Goal: Task Accomplishment & Management: Complete application form

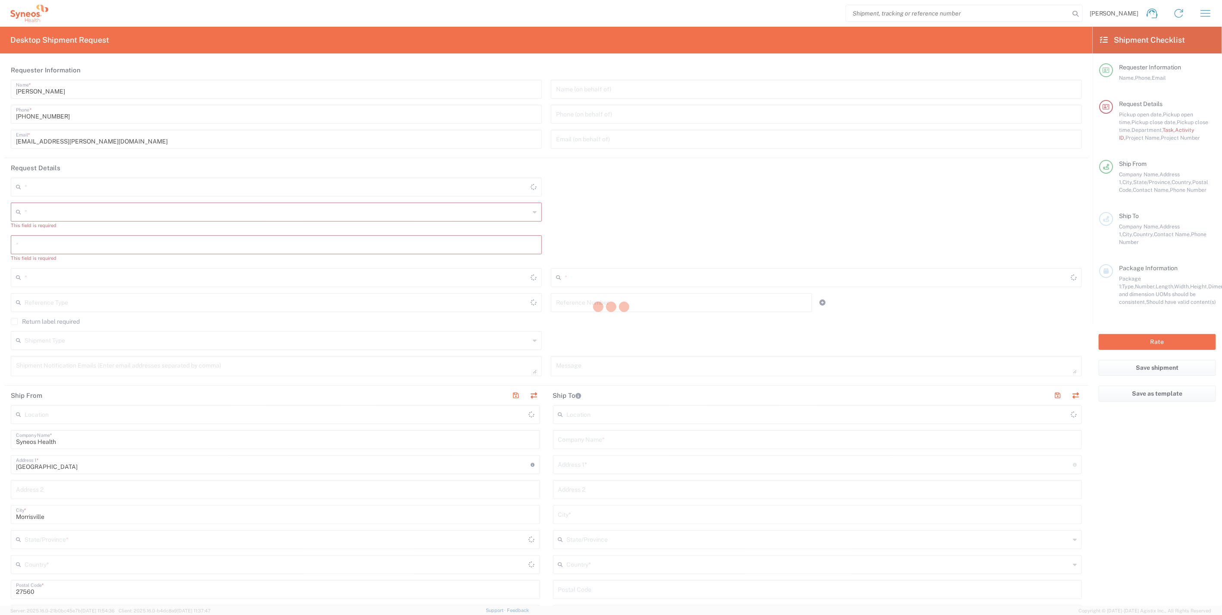
type input "4510"
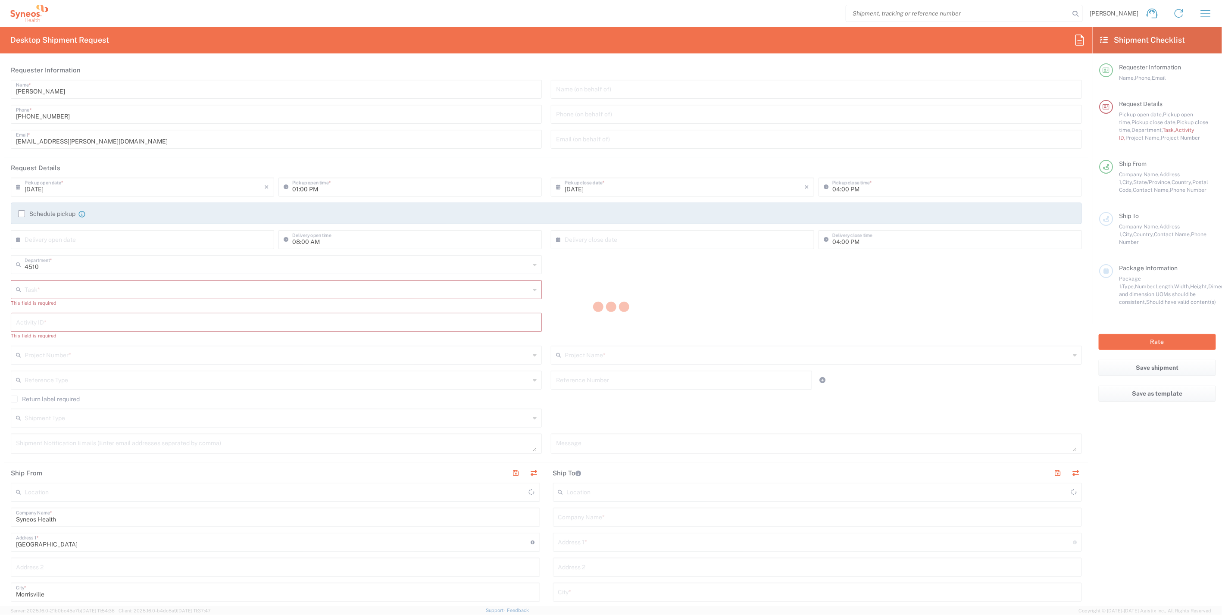
type input "North Carolina"
type input "United States"
type input "Syneos Health, LLC-Morrisville NC US"
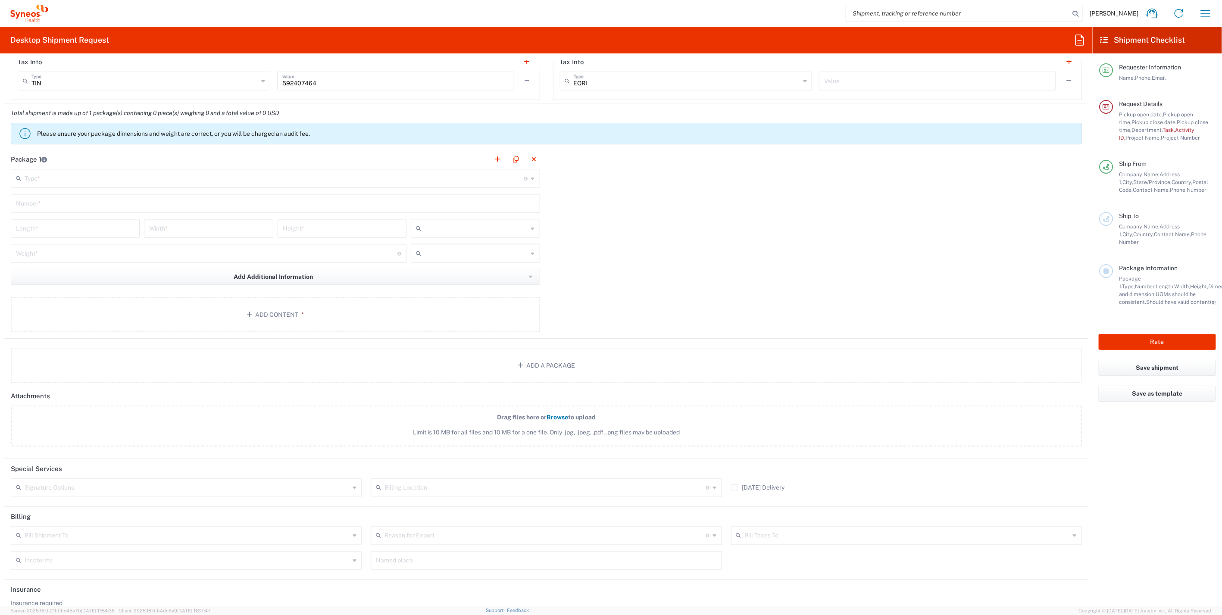
scroll to position [770, 0]
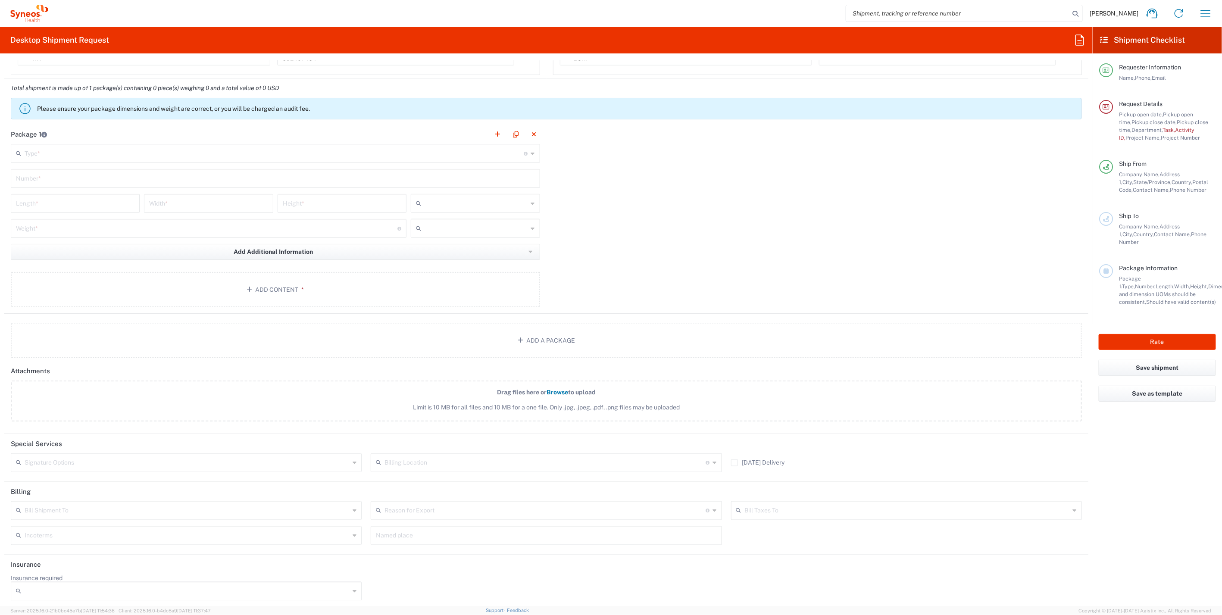
click at [731, 459] on label "Saturday Delivery" at bounding box center [758, 462] width 54 height 7
click at [734, 463] on input "Saturday Delivery" at bounding box center [734, 463] width 0 height 0
click at [353, 587] on icon at bounding box center [355, 591] width 4 height 14
click at [363, 531] on div "Incoterms Carriage Insurance Paid Carriage Paid To Cost and Freight Cost Insura…" at bounding box center [186, 538] width 360 height 25
click at [353, 458] on icon at bounding box center [355, 463] width 4 height 14
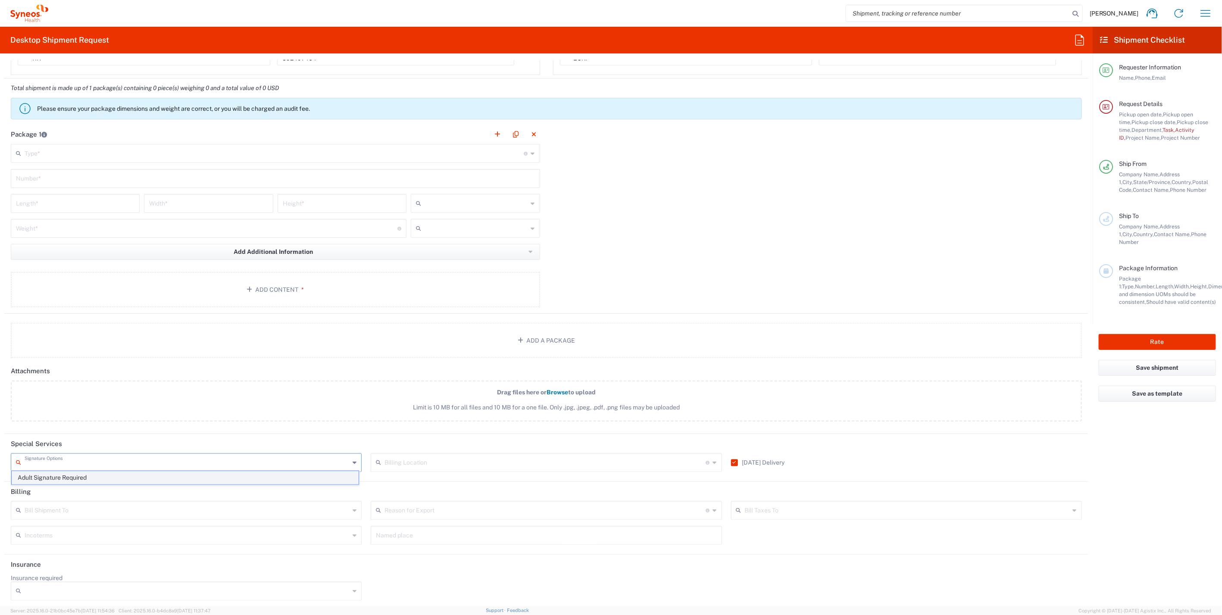
click at [91, 480] on span "Adult Signature Required" at bounding box center [185, 477] width 347 height 13
type input "Adult Signature Required"
click at [167, 147] on input "text" at bounding box center [275, 152] width 500 height 15
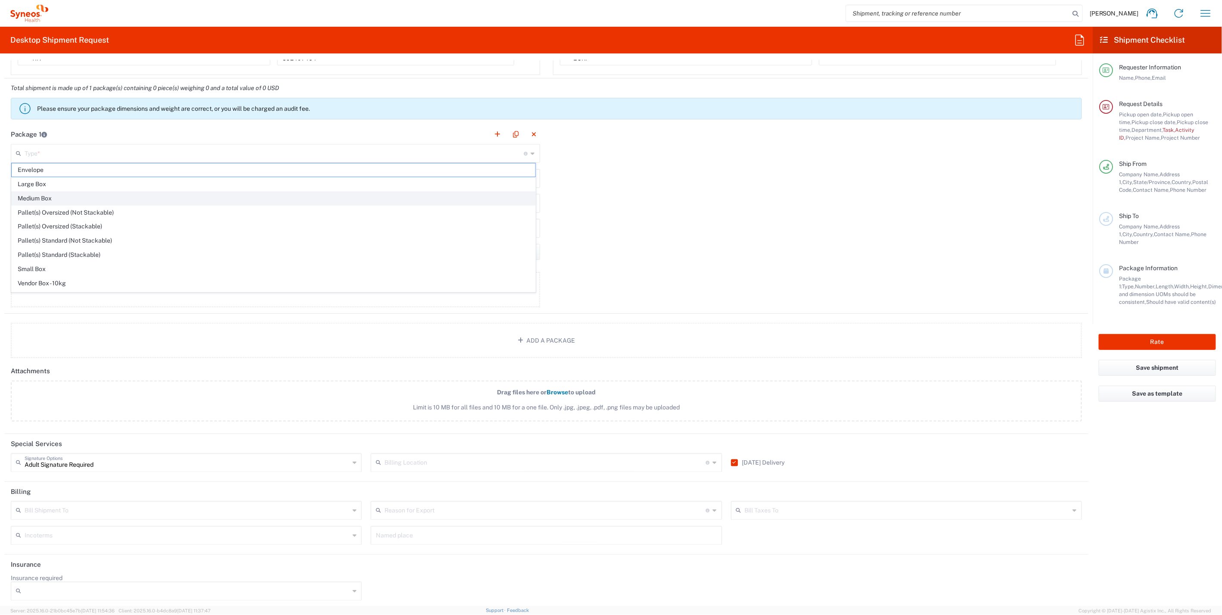
click at [50, 195] on span "Medium Box" at bounding box center [274, 198] width 524 height 13
type input "Medium Box"
type input "13"
type input "11.5"
type input "2.5"
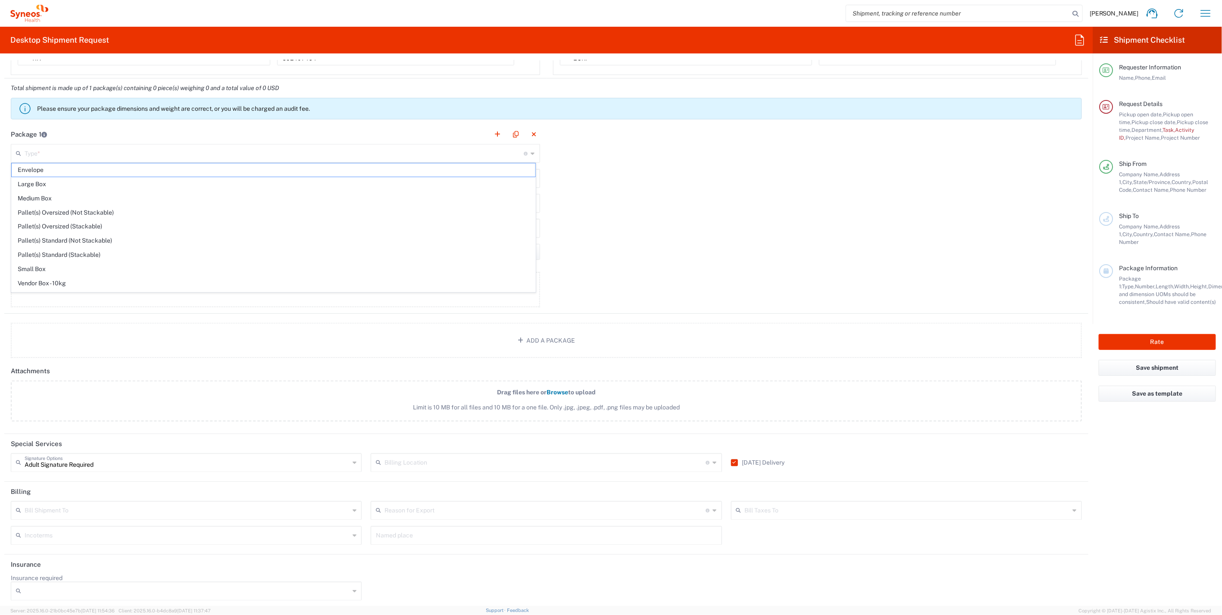
type input "in"
click at [102, 172] on input "text" at bounding box center [275, 177] width 519 height 15
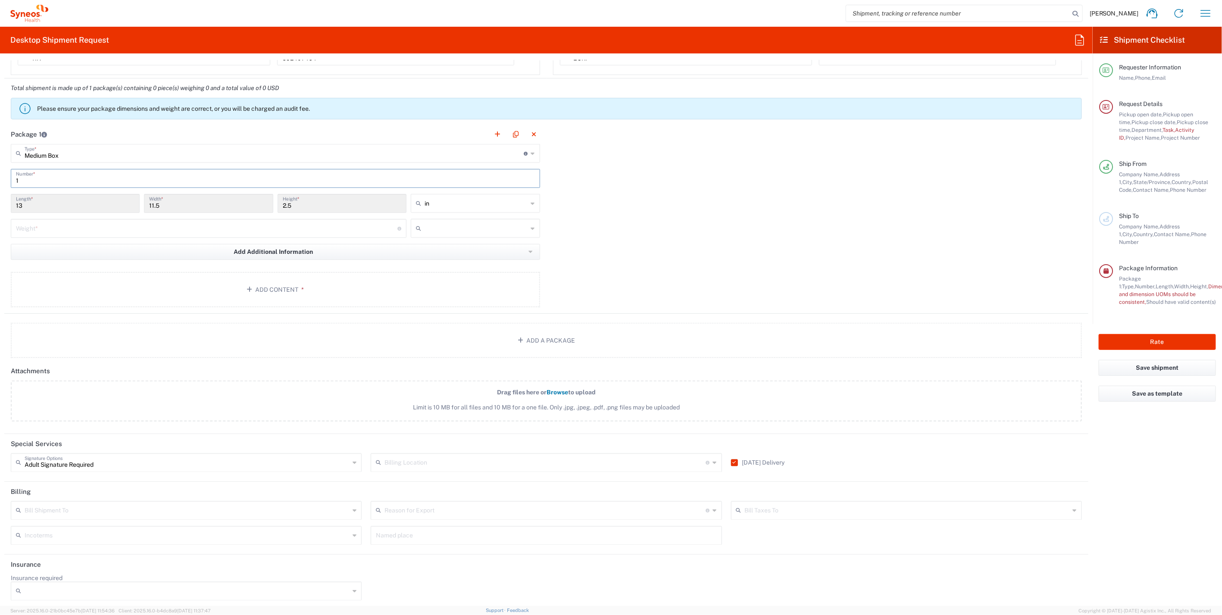
type input "1"
click at [83, 223] on input "number" at bounding box center [206, 227] width 381 height 15
type input "5"
click at [481, 228] on input "text" at bounding box center [476, 229] width 103 height 14
click at [429, 259] on span "lbs" at bounding box center [472, 259] width 126 height 13
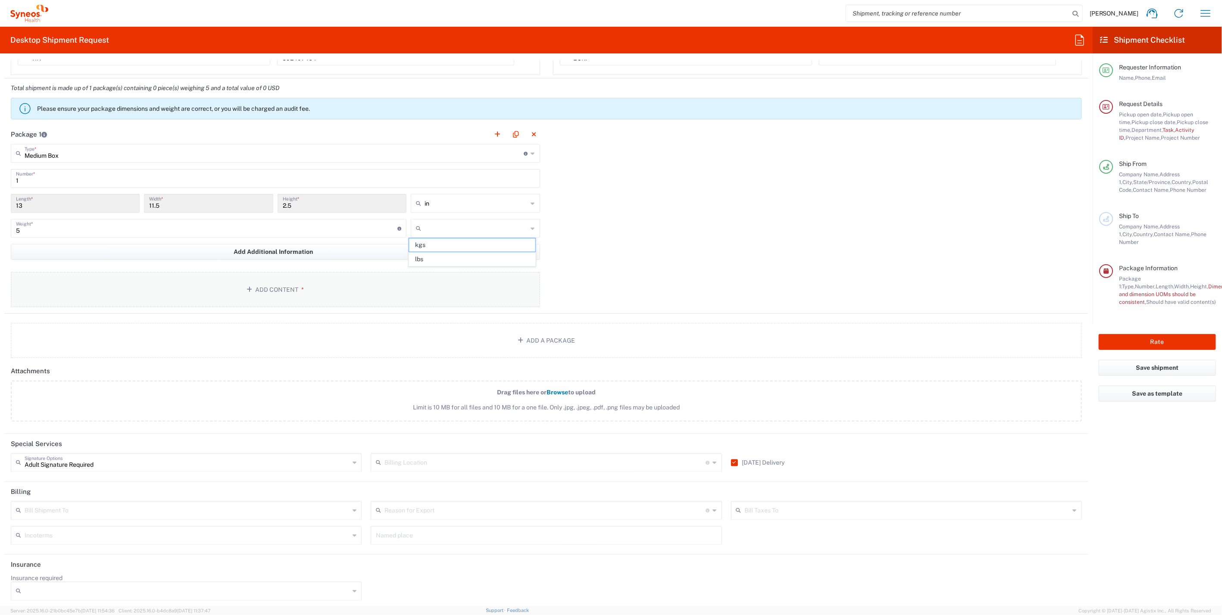
type input "lbs"
click at [293, 283] on button "Add Content *" at bounding box center [275, 289] width 529 height 35
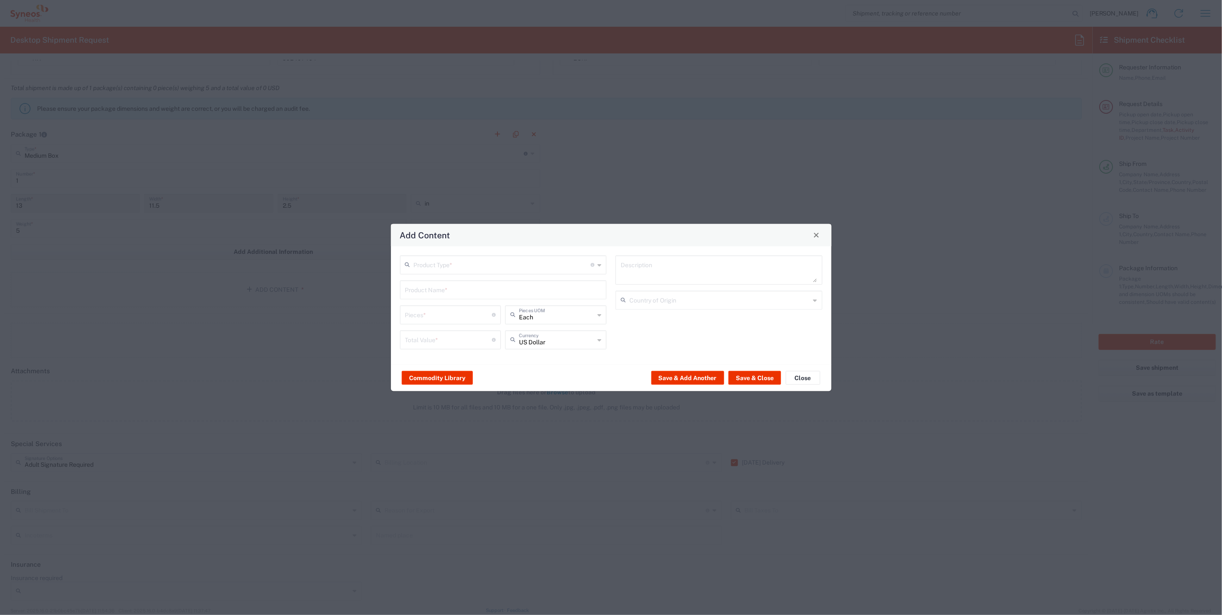
click at [499, 265] on input "text" at bounding box center [502, 263] width 177 height 15
click at [450, 295] on span "General Commodity" at bounding box center [503, 297] width 205 height 13
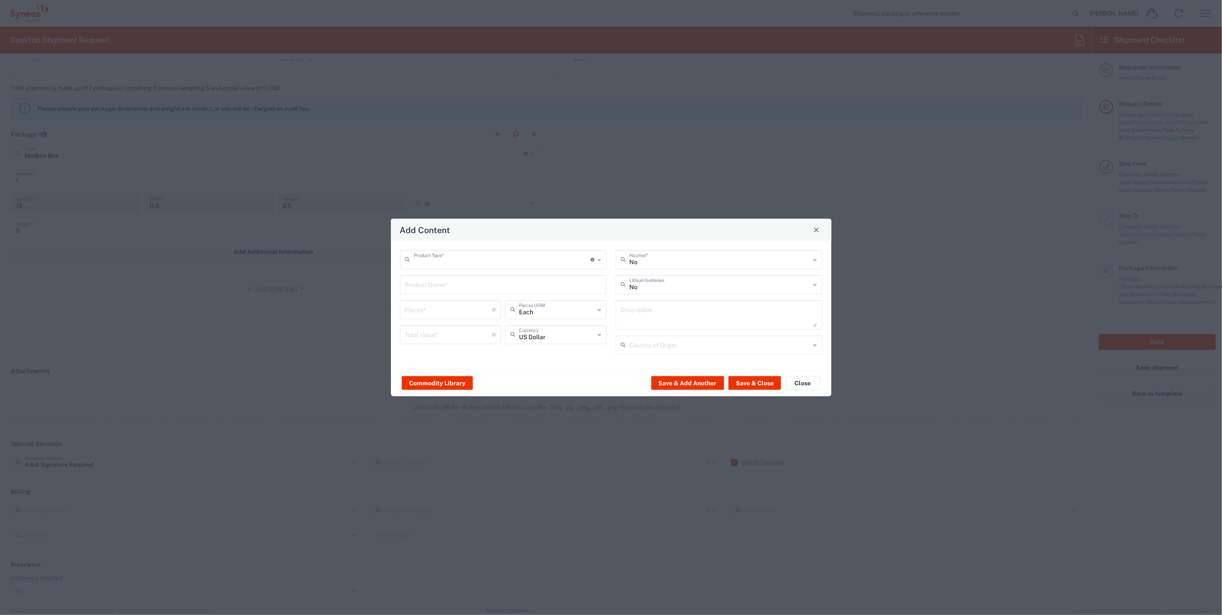
type input "General Commodity"
click at [439, 284] on input "text" at bounding box center [503, 283] width 197 height 15
type input "latitu"
click at [805, 382] on button "Close" at bounding box center [803, 383] width 34 height 14
click at [810, 381] on label "Drag files here or Browse to upload Limit is 10 MB for all files and 10 MB for …" at bounding box center [546, 401] width 1071 height 41
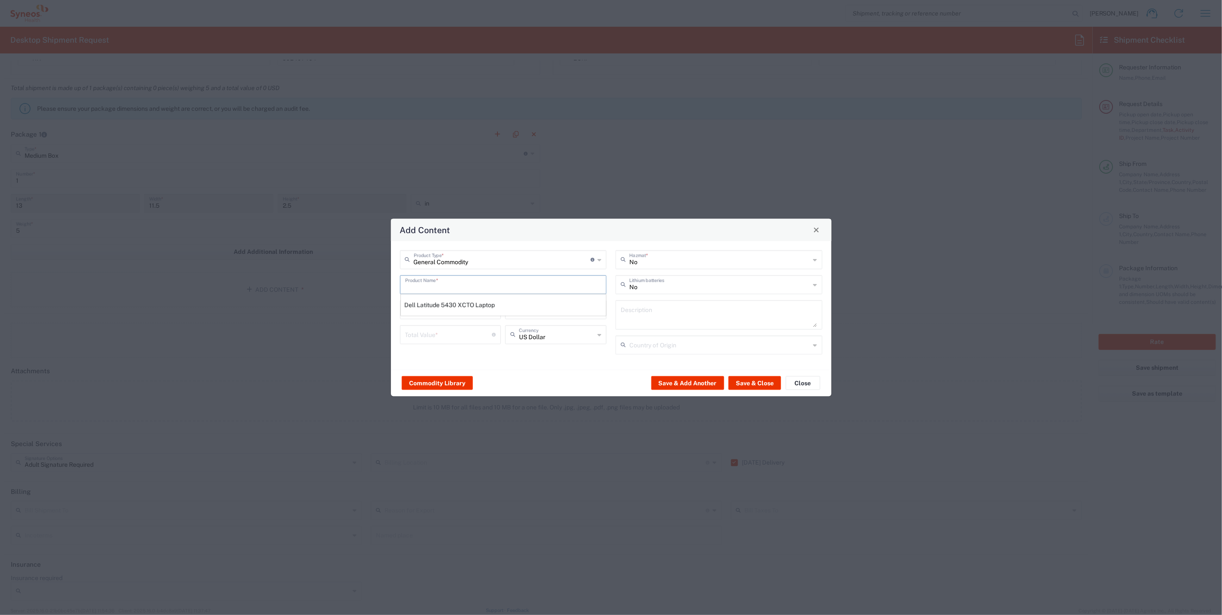
click at [0, 0] on input "Drag files here or Browse to upload Limit is 10 MB for all files and 10 MB for …" at bounding box center [0, 0] width 0 height 0
click at [812, 228] on div "Package 1 Medium Box Type * Material used to package goods Envelope Large Box M…" at bounding box center [546, 219] width 1084 height 189
click at [818, 228] on div "Package 1 Medium Box Type * Material used to package goods Envelope Large Box M…" at bounding box center [546, 219] width 1084 height 189
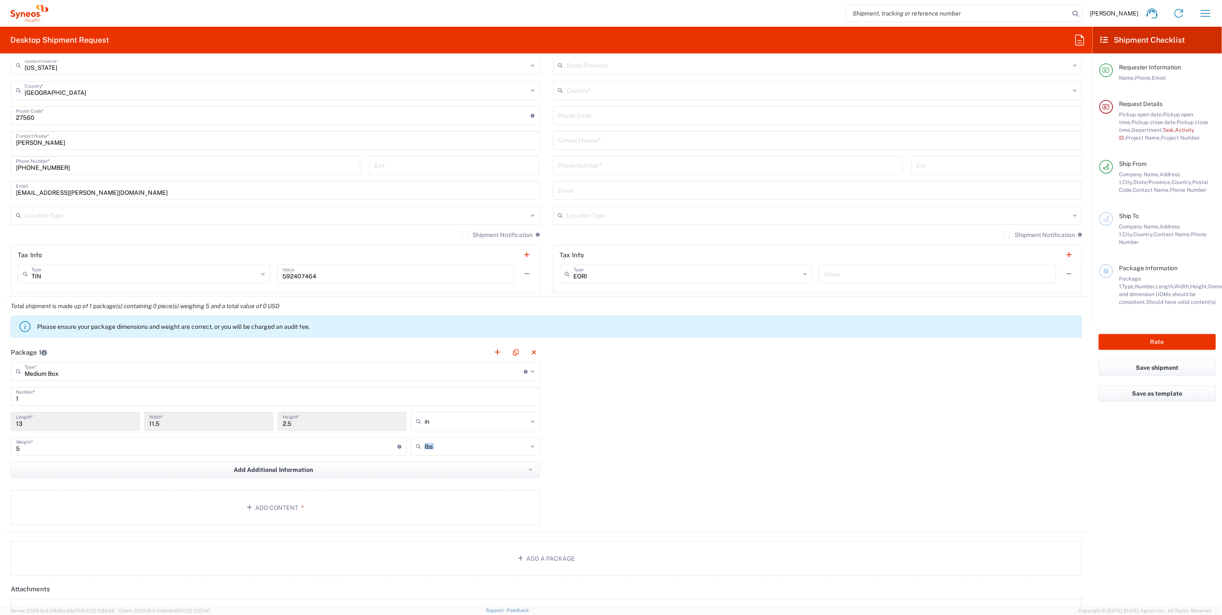
scroll to position [483, 0]
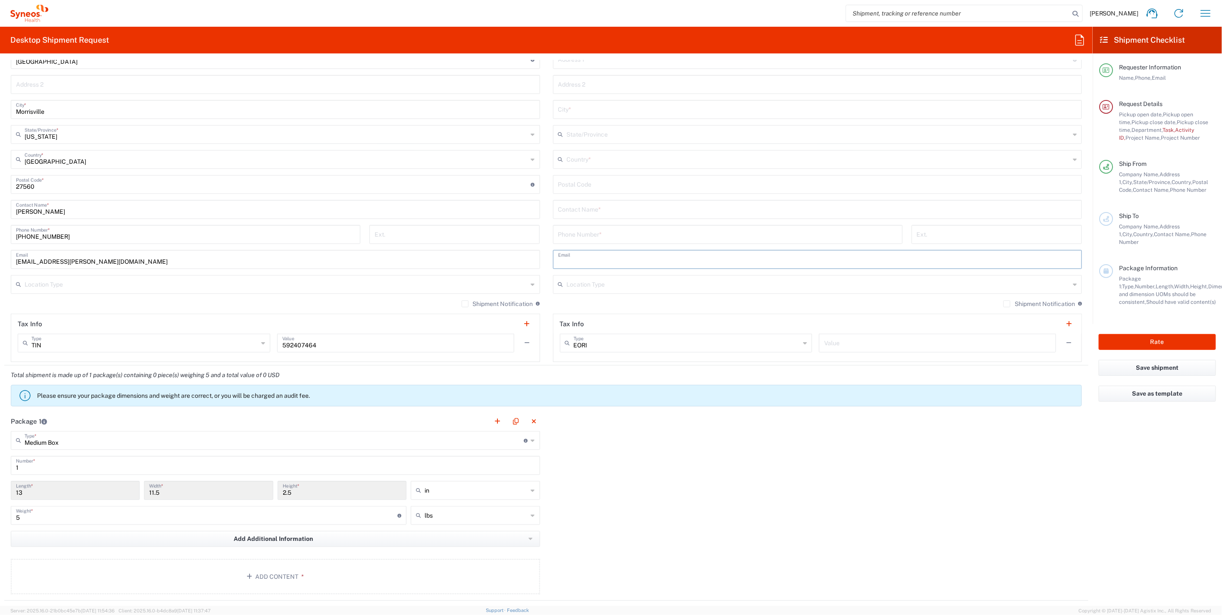
paste input "olivia.hutsell@syneoshealth.com"
type input "olivia.hutsell@syneoshealth.com"
click at [1065, 281] on div "Location Type" at bounding box center [817, 284] width 529 height 19
click at [613, 311] on span "Residential/Home" at bounding box center [812, 315] width 524 height 13
type input "Residential/Home"
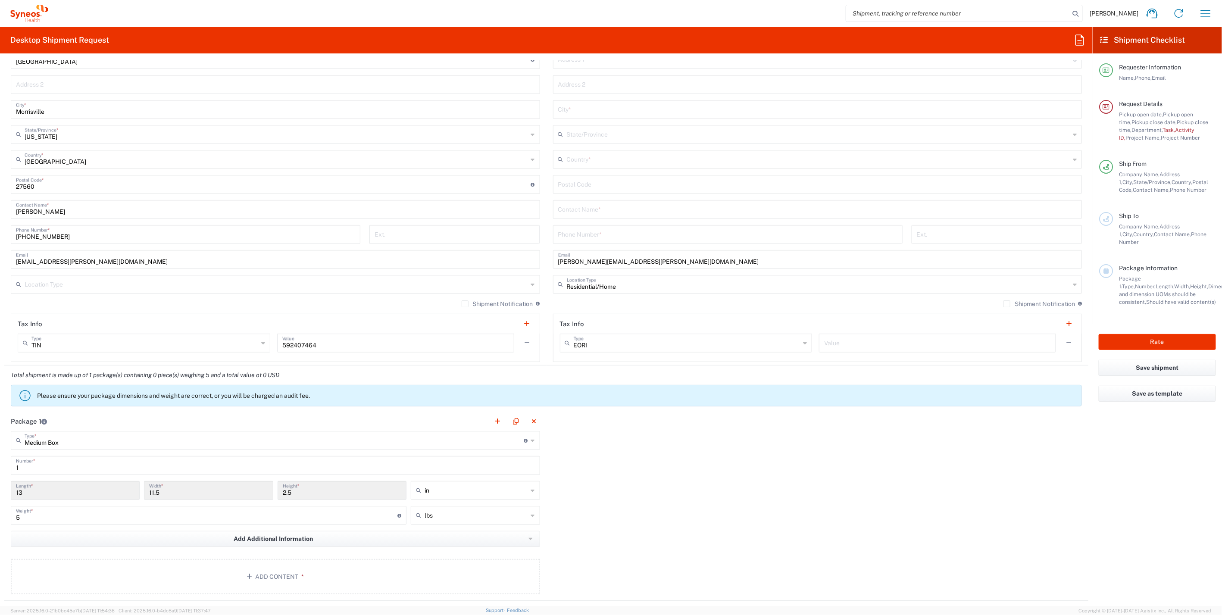
click at [1003, 302] on label "Shipment Notification" at bounding box center [1039, 303] width 72 height 7
click at [1007, 304] on input "Shipment Notification" at bounding box center [1007, 304] width 0 height 0
click at [463, 300] on label "Shipment Notification" at bounding box center [498, 303] width 72 height 7
click at [465, 304] on input "Shipment Notification" at bounding box center [465, 304] width 0 height 0
click at [452, 285] on input "text" at bounding box center [276, 283] width 503 height 15
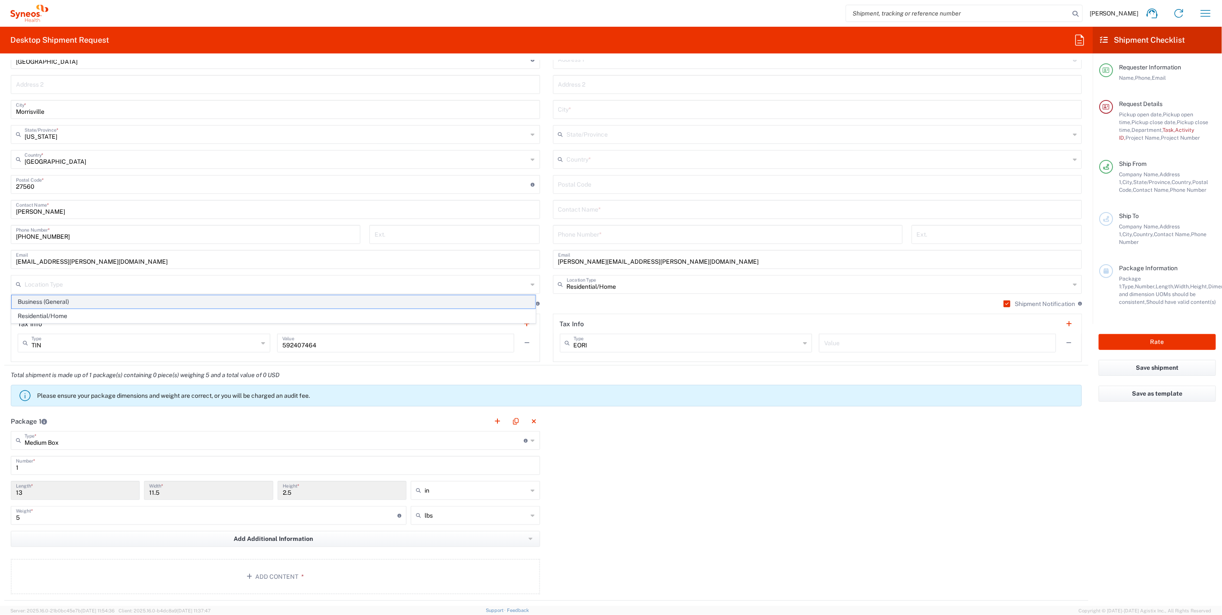
click at [108, 298] on span "Business (General)" at bounding box center [274, 301] width 524 height 13
type input "Business (General)"
click at [271, 572] on button "Add Content *" at bounding box center [275, 576] width 529 height 35
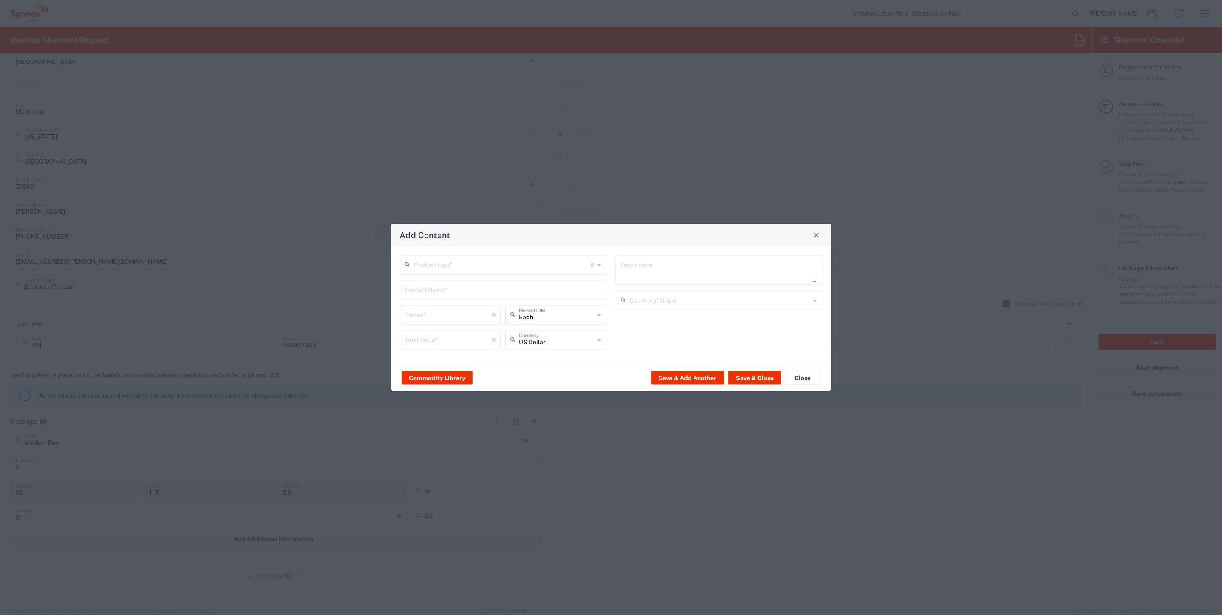
click at [506, 262] on input "text" at bounding box center [502, 263] width 177 height 15
click at [459, 300] on span "General Commodity" at bounding box center [503, 297] width 205 height 13
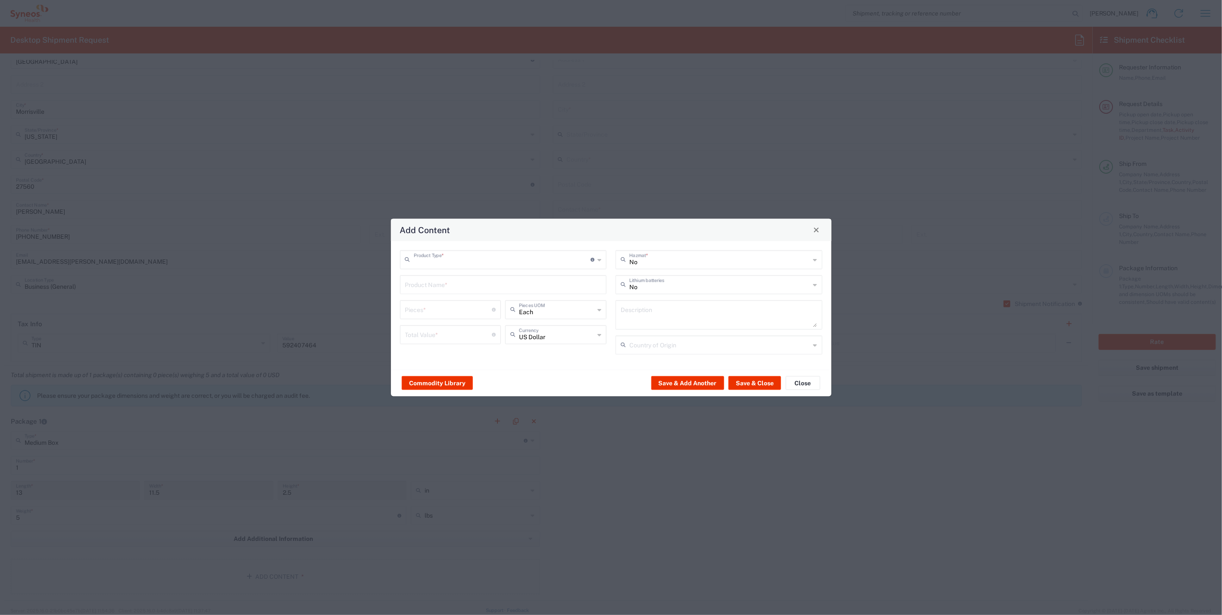
type input "General Commodity"
paste input "Dell Latitude 5420"
type input "Dell Latitude 5420"
paste textarea "Dell Latitude 5420"
type textarea "Dell Latitude 5420"
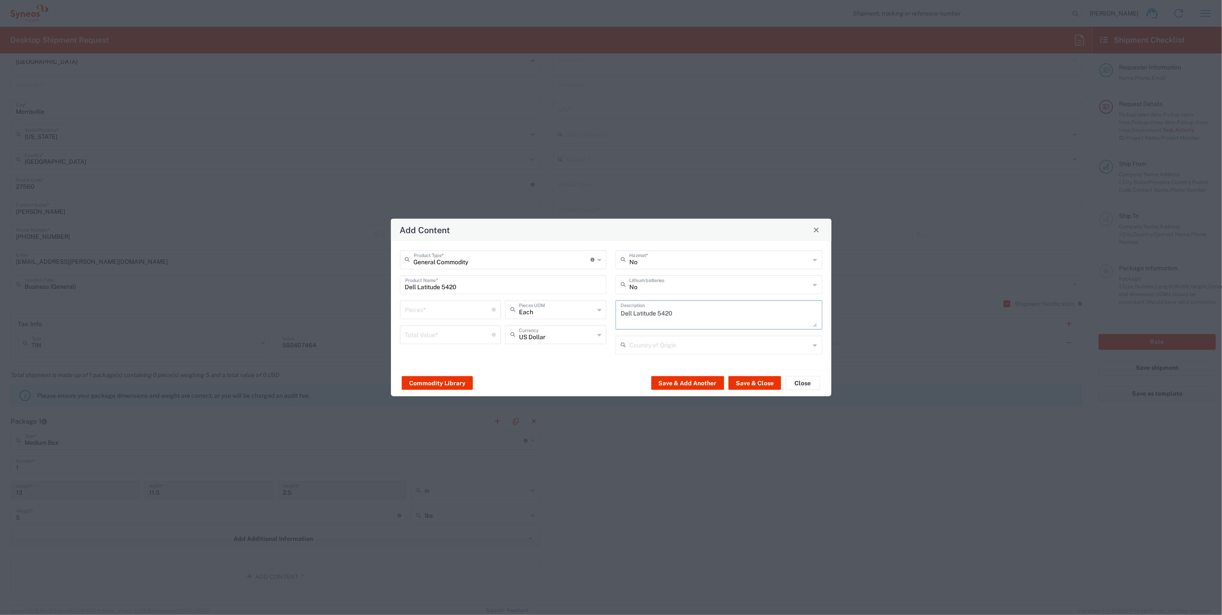
click at [448, 312] on input "number" at bounding box center [448, 308] width 87 height 15
type input "1"
click at [457, 334] on input "number" at bounding box center [448, 333] width 87 height 15
type input "800"
click at [708, 339] on input "text" at bounding box center [719, 344] width 181 height 15
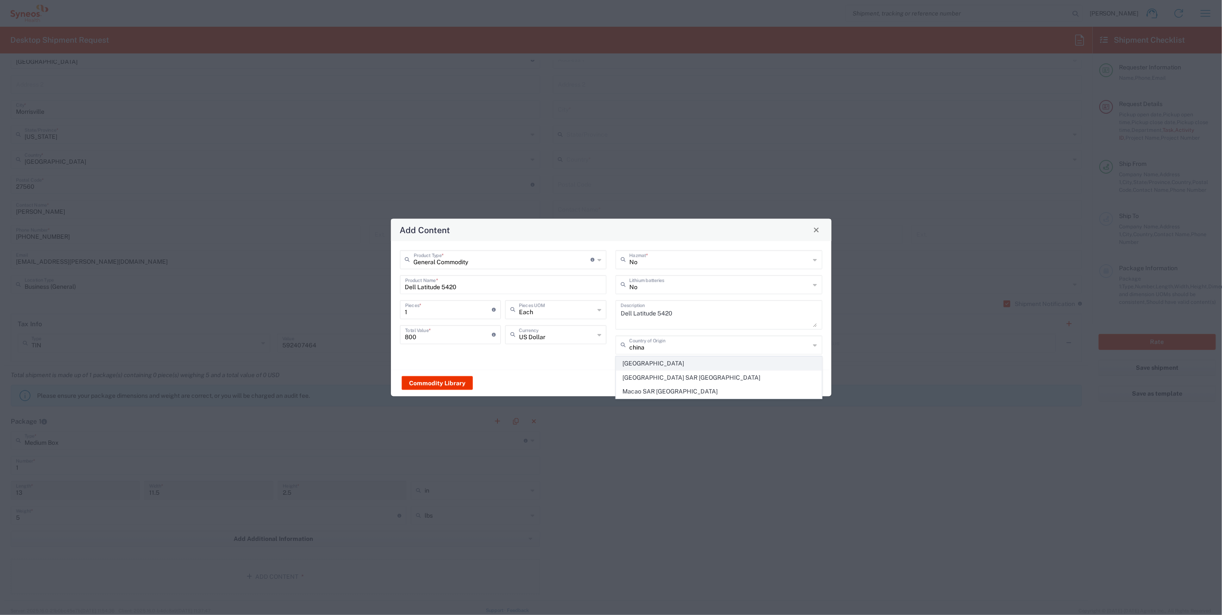
click at [635, 362] on span "China" at bounding box center [718, 363] width 205 height 13
type input "China"
click at [752, 378] on button "Save & Close" at bounding box center [754, 383] width 53 height 14
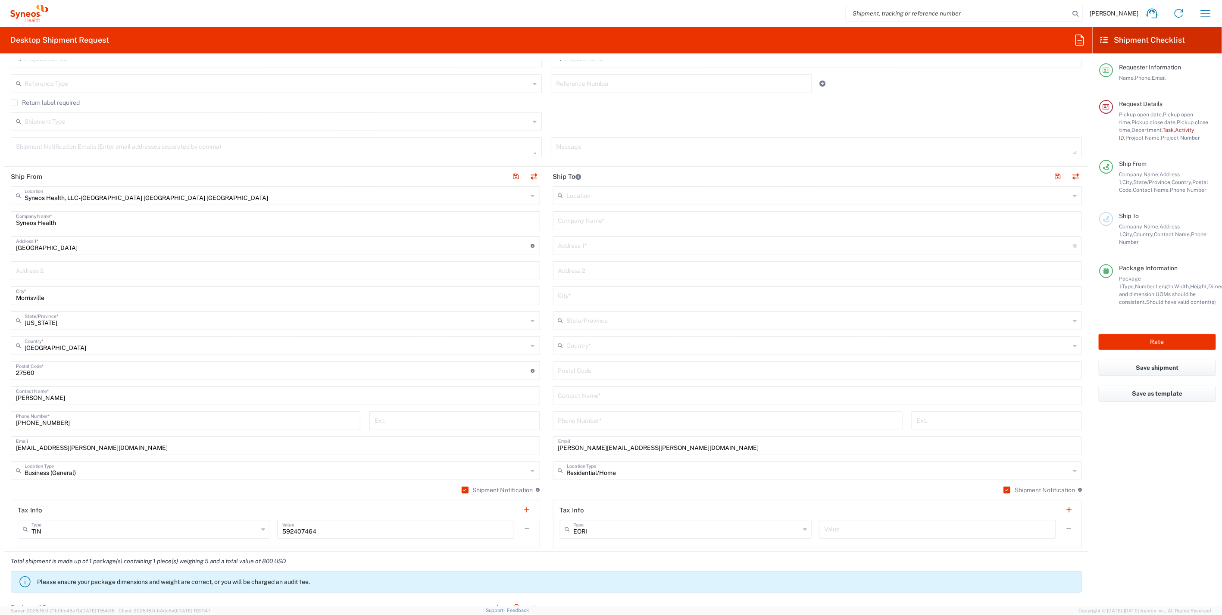
scroll to position [291, 0]
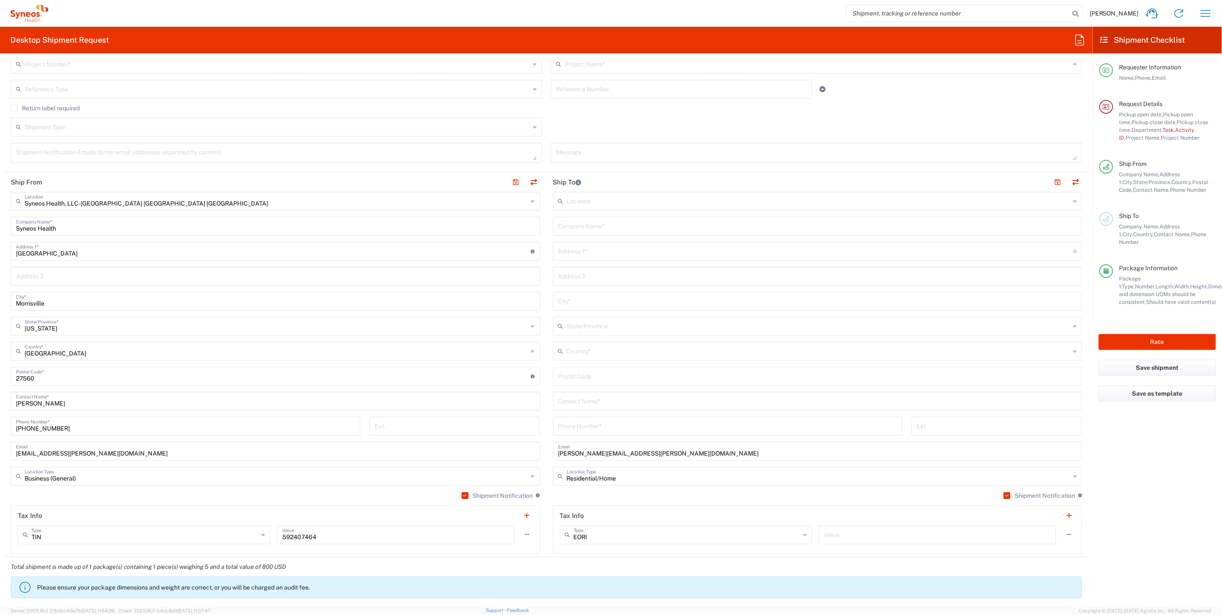
drag, startPoint x: 590, startPoint y: 250, endPoint x: 619, endPoint y: 253, distance: 29.0
click at [590, 250] on input "text" at bounding box center [815, 250] width 515 height 15
paste input "6328 Wrightsville Avenue, Apt F1"
type input "6328 Wrightsville Avenue, Apt F1"
paste input "28403"
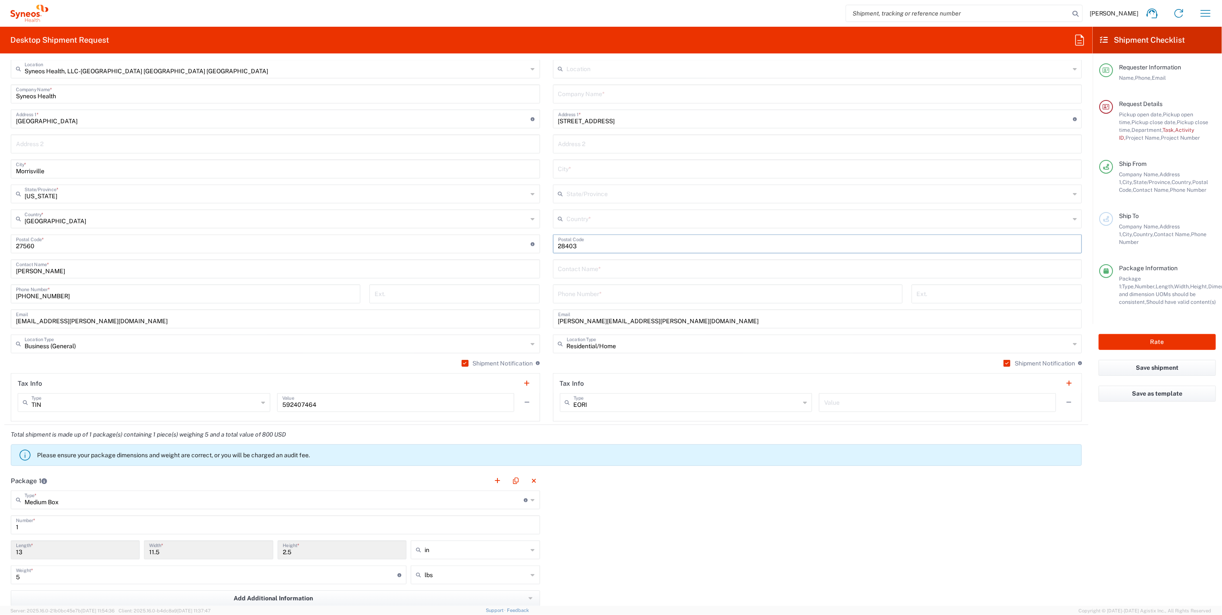
scroll to position [336, 0]
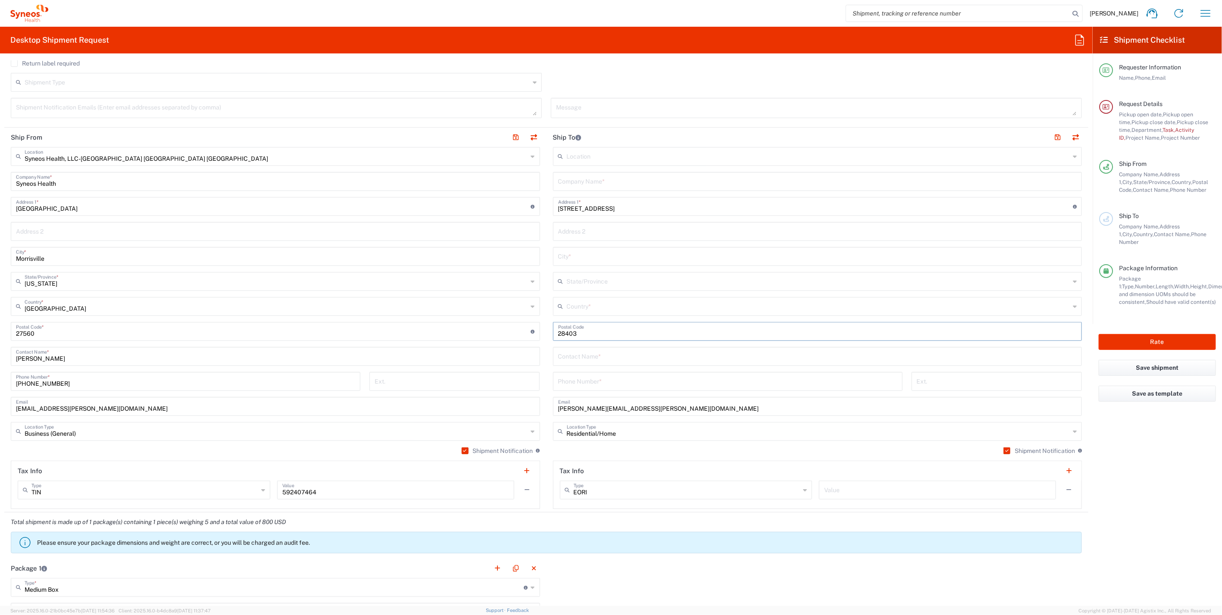
type input "28403"
click at [1096, 360] on div "Save shipment" at bounding box center [1157, 373] width 129 height 26
paste input "Wilmington"
type input "Wilmington"
paste input "910-232-2545"
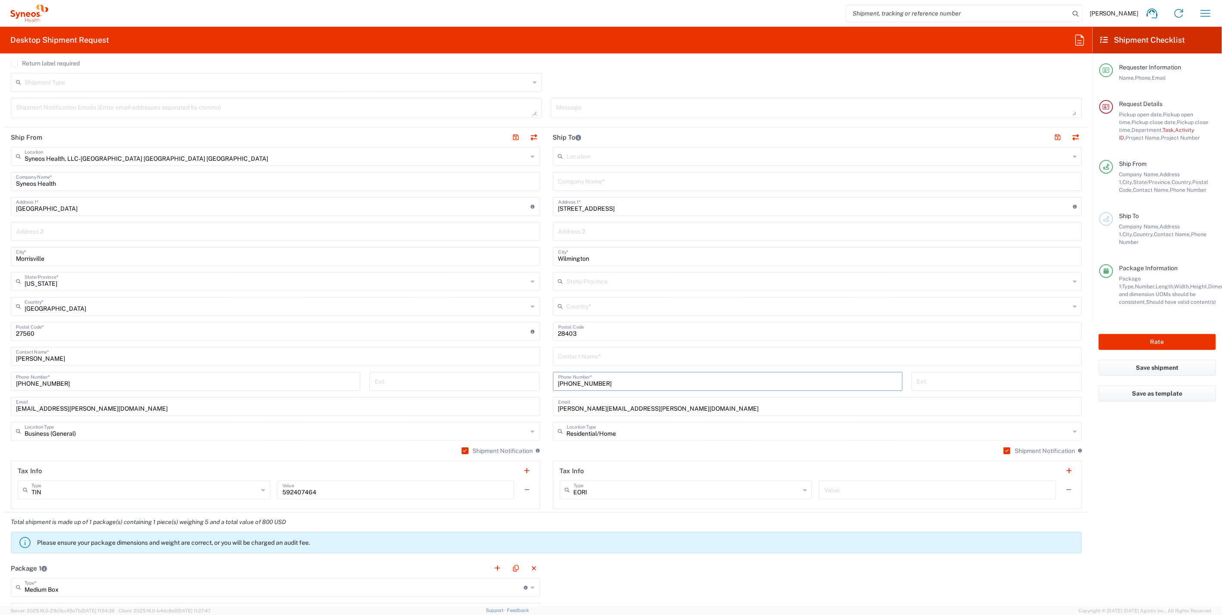
type input "910-232-2545"
click at [1073, 309] on icon at bounding box center [1075, 307] width 4 height 14
click at [604, 472] on span "United States" at bounding box center [812, 478] width 524 height 13
type input "United States"
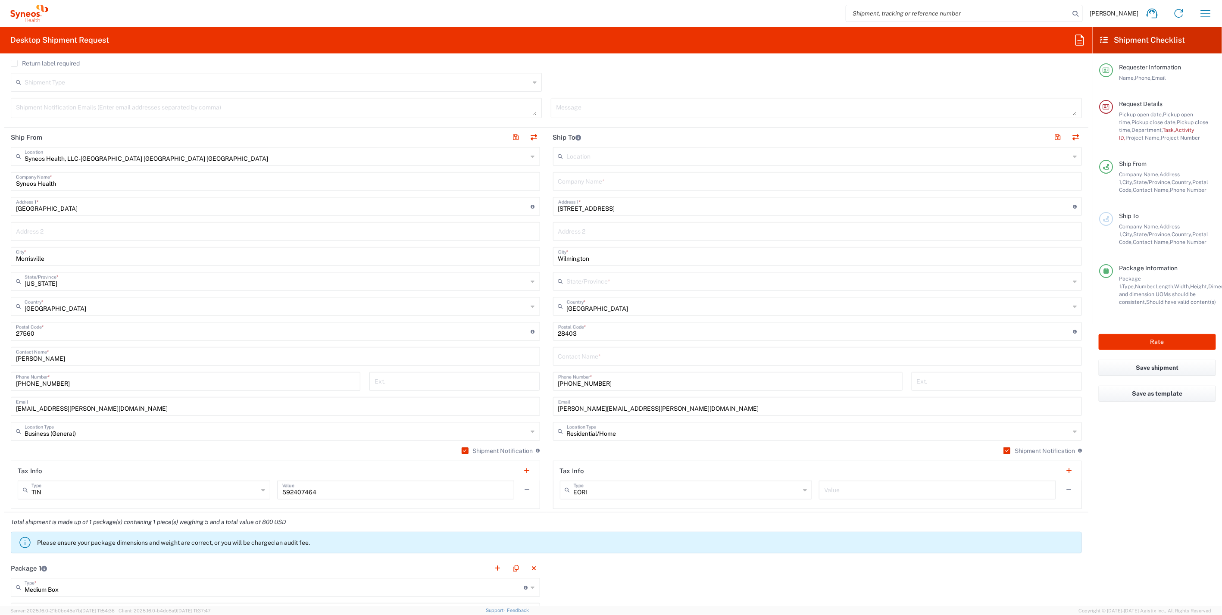
click at [1073, 278] on icon at bounding box center [1075, 282] width 4 height 14
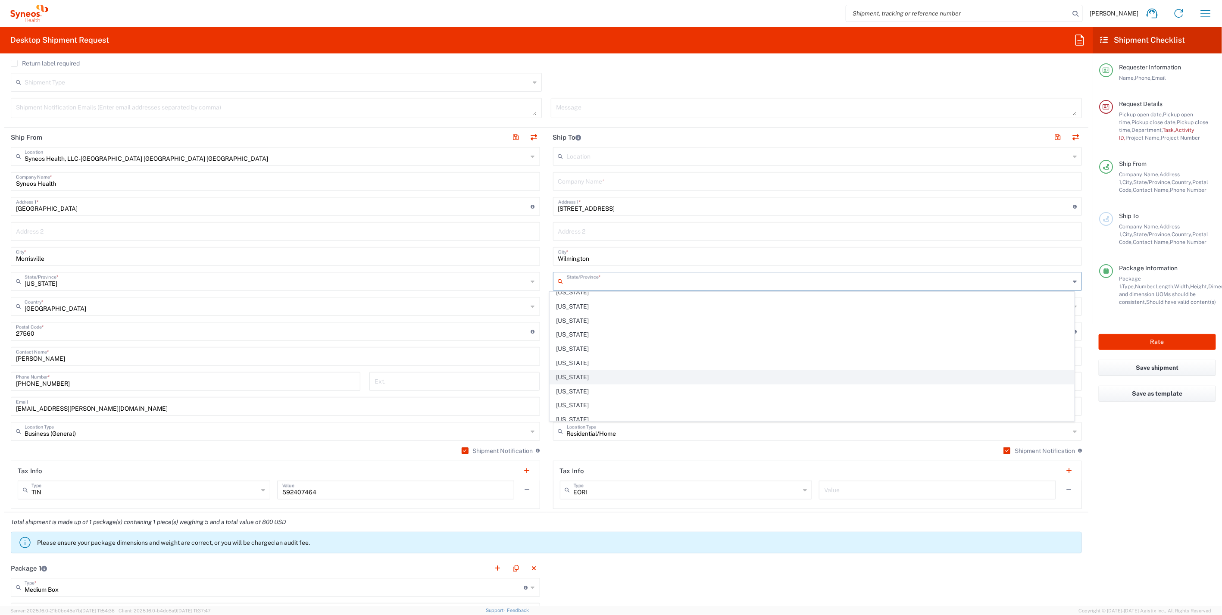
click at [632, 371] on span "North Carolina" at bounding box center [812, 377] width 524 height 13
type input "North Carolina"
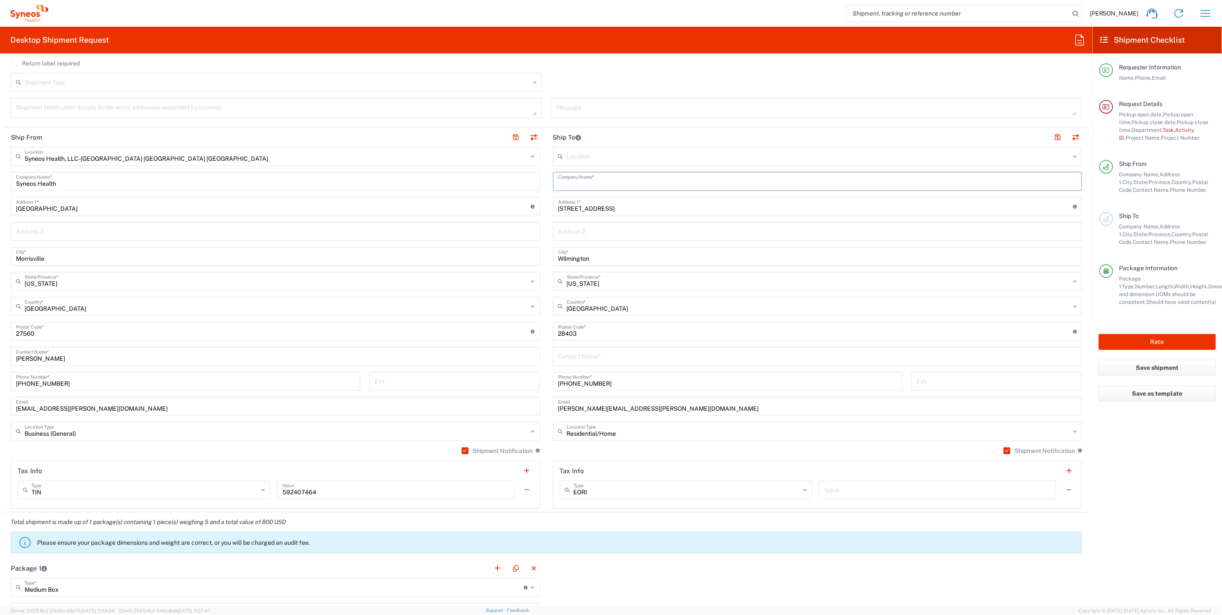
paste input "Olivia Hutsell"
type input "Olivia Hutsell"
paste input "Olivia Hutsell"
type input "Olivia Hutsell"
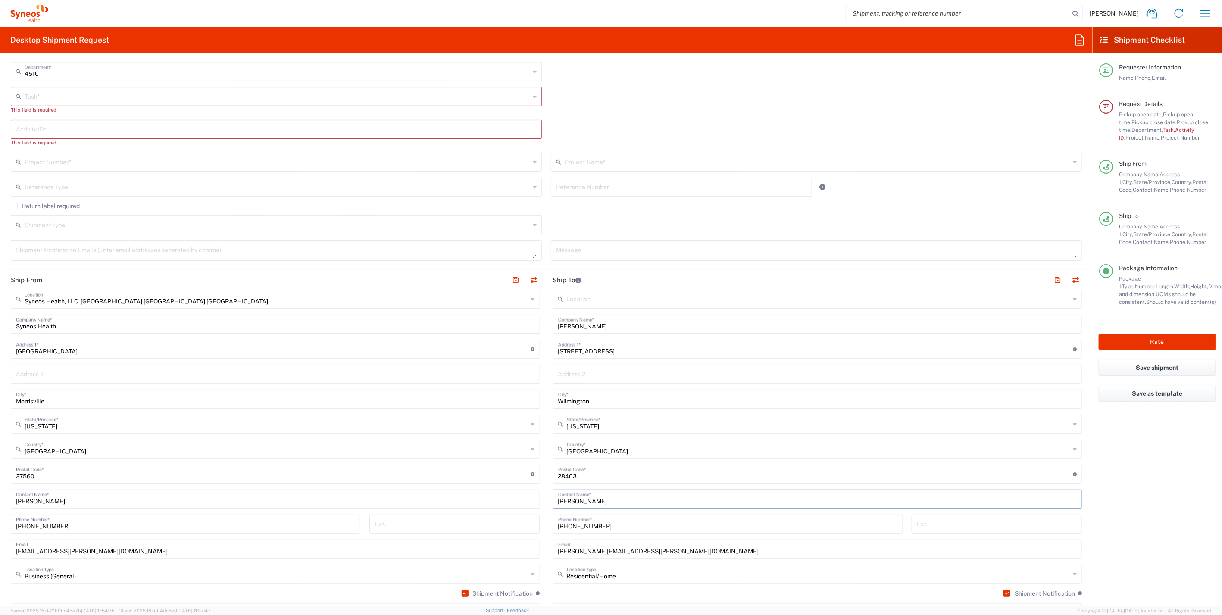
scroll to position [192, 0]
click at [44, 96] on input "text" at bounding box center [277, 97] width 505 height 15
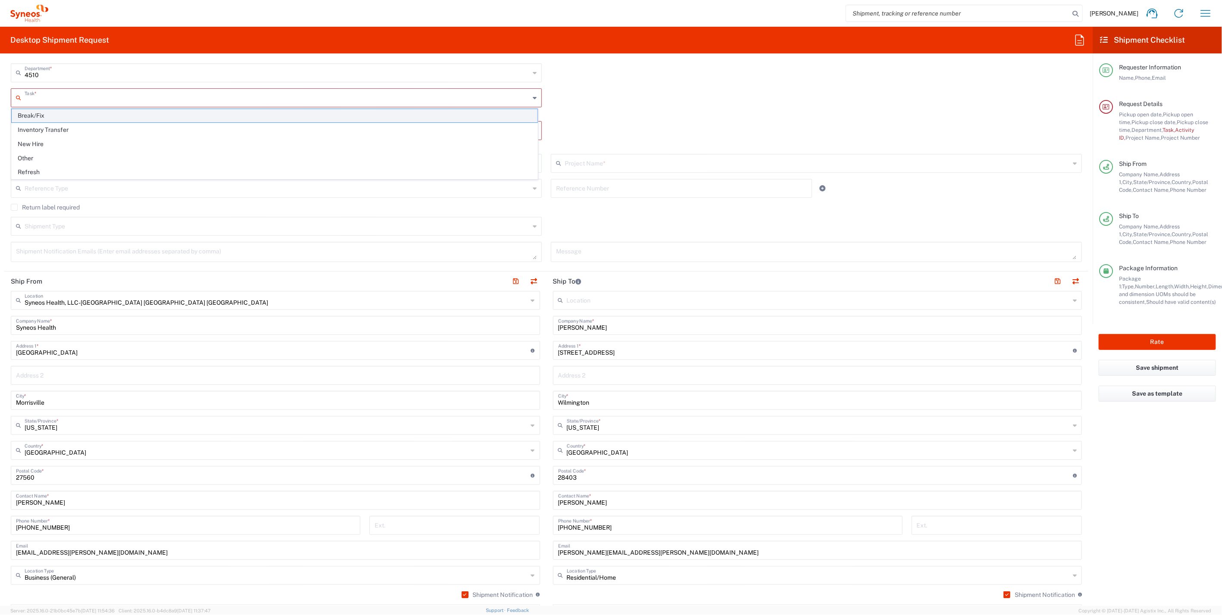
click at [46, 117] on span "Break/Fix" at bounding box center [275, 115] width 526 height 13
type input "Break/Fix"
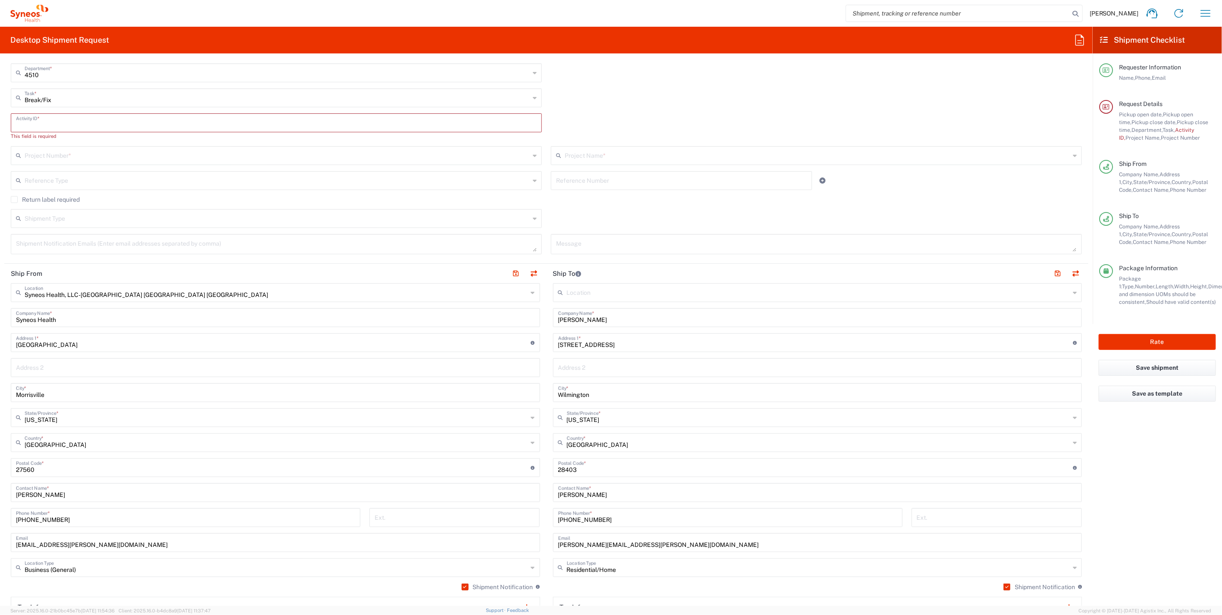
paste input "INC2628422"
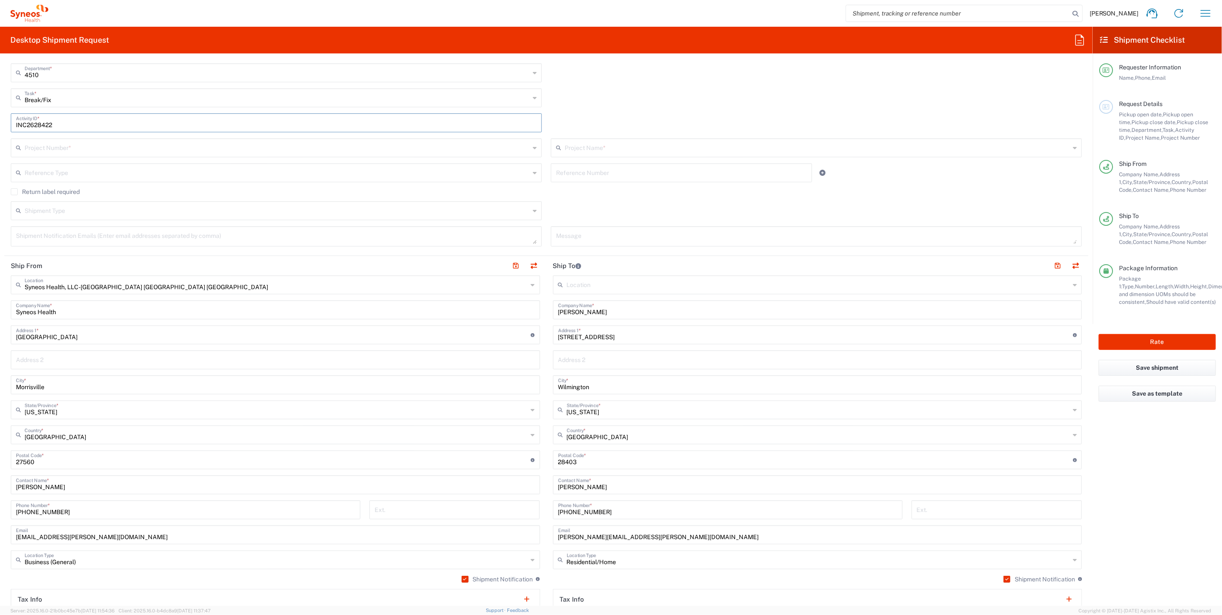
type input "INC2628422"
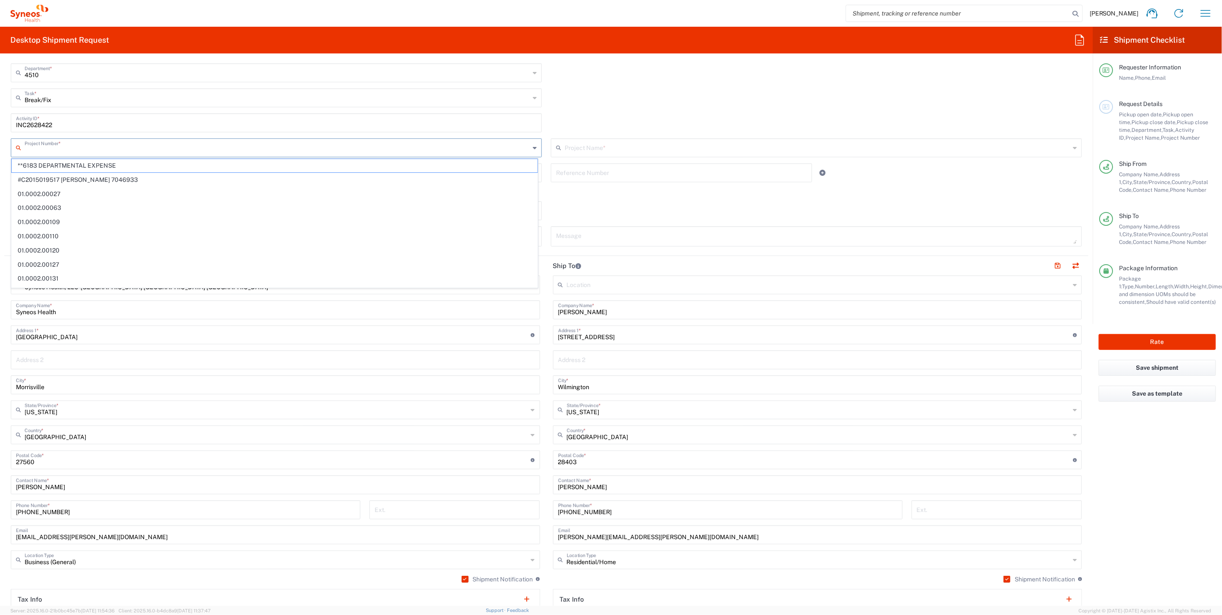
click at [58, 151] on input "text" at bounding box center [277, 147] width 505 height 15
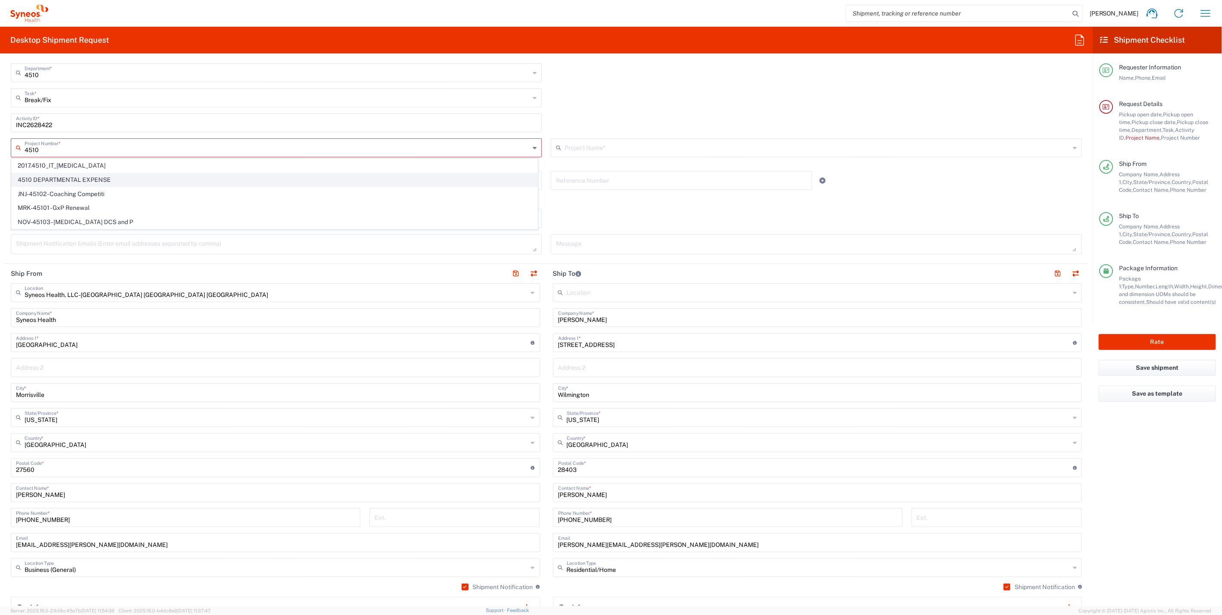
click at [95, 176] on span "4510 DEPARTMENTAL EXPENSE" at bounding box center [275, 179] width 526 height 13
type input "4510 DEPARTMENTAL EXPENSE"
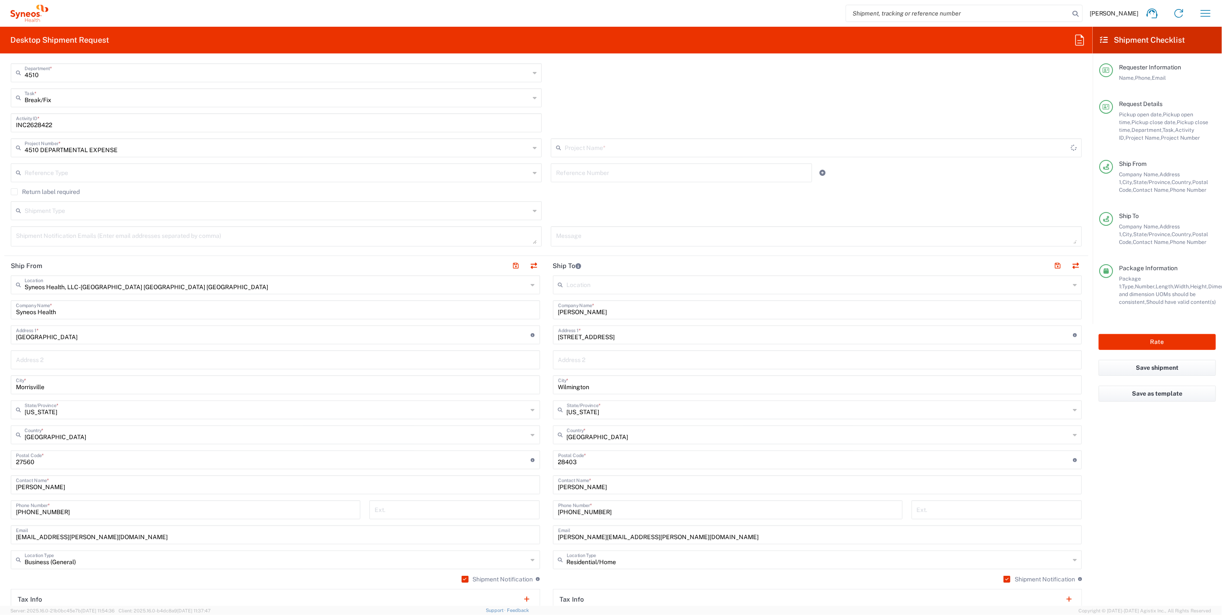
type input "4510 DEPARTMENTAL EXPENSE"
drag, startPoint x: 500, startPoint y: 210, endPoint x: 147, endPoint y: 233, distance: 354.2
click at [500, 209] on input "text" at bounding box center [277, 210] width 505 height 15
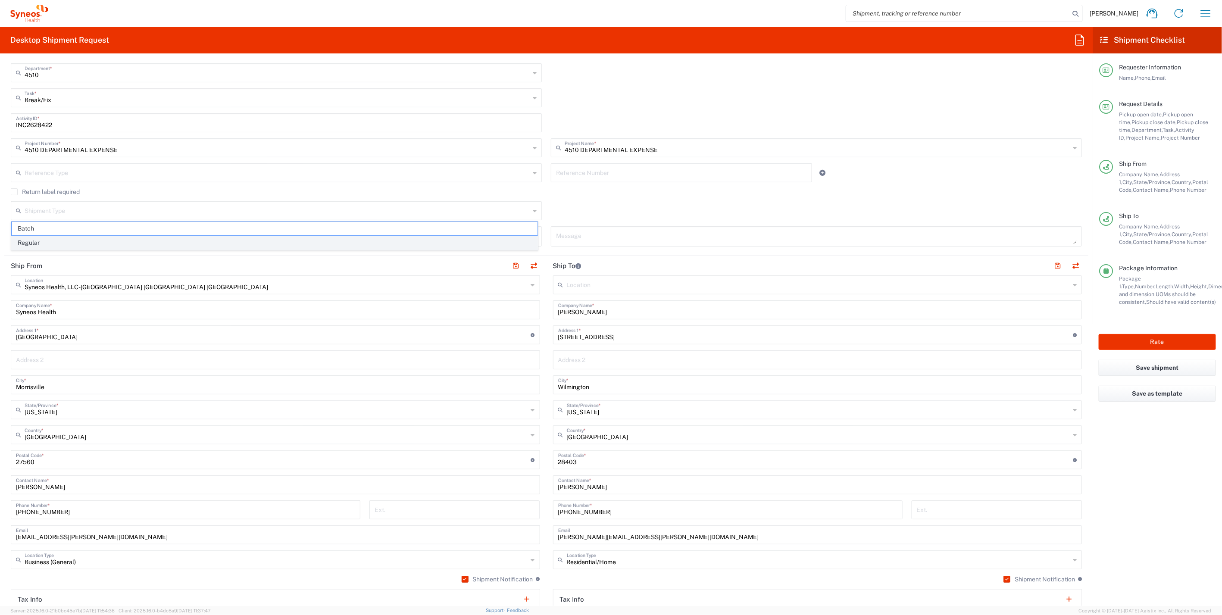
click at [96, 243] on span "Regular" at bounding box center [275, 242] width 526 height 13
type input "Regular"
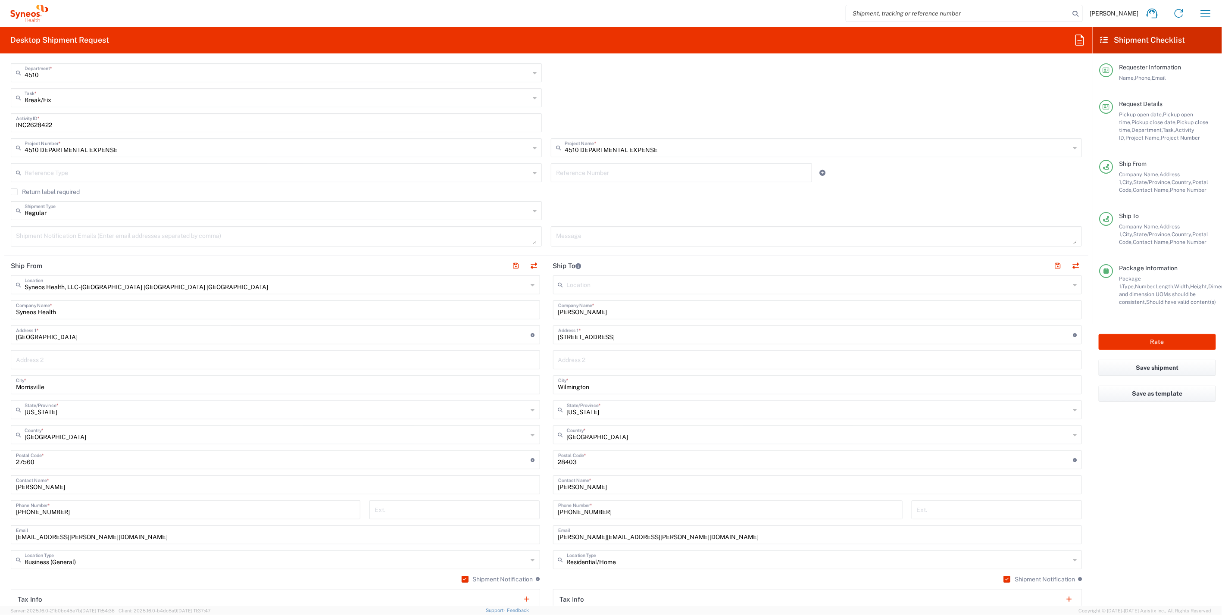
click at [16, 192] on label "Return label required" at bounding box center [45, 191] width 69 height 7
click at [14, 192] on input "Return label required" at bounding box center [14, 192] width 0 height 0
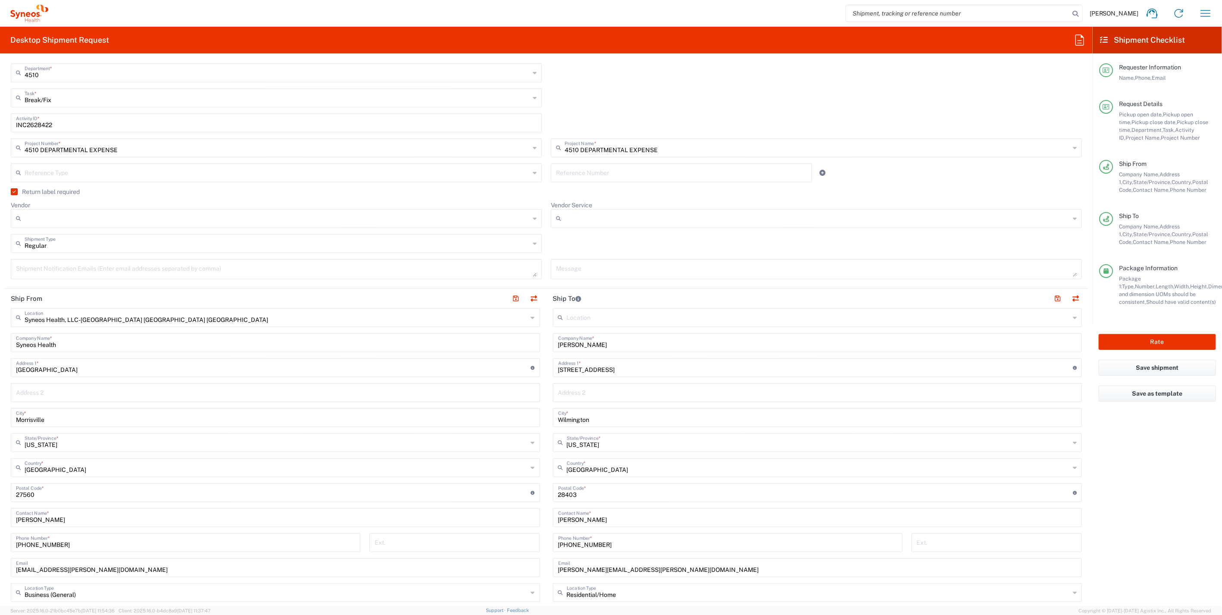
drag, startPoint x: 533, startPoint y: 216, endPoint x: 162, endPoint y: 235, distance: 371.6
click at [533, 216] on icon at bounding box center [535, 219] width 4 height 14
click at [52, 248] on span "FedEx Express" at bounding box center [275, 250] width 526 height 13
type input "FedEx Express"
click at [1073, 216] on icon at bounding box center [1075, 219] width 4 height 14
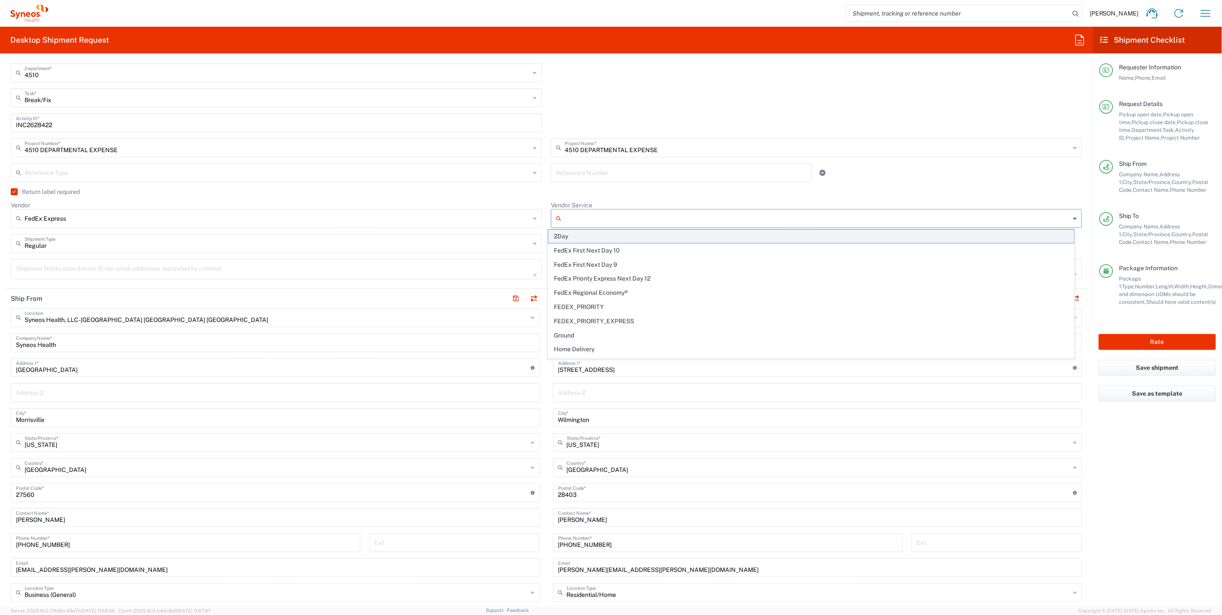
click at [581, 239] on span "2Day" at bounding box center [811, 236] width 526 height 13
type input "2Day"
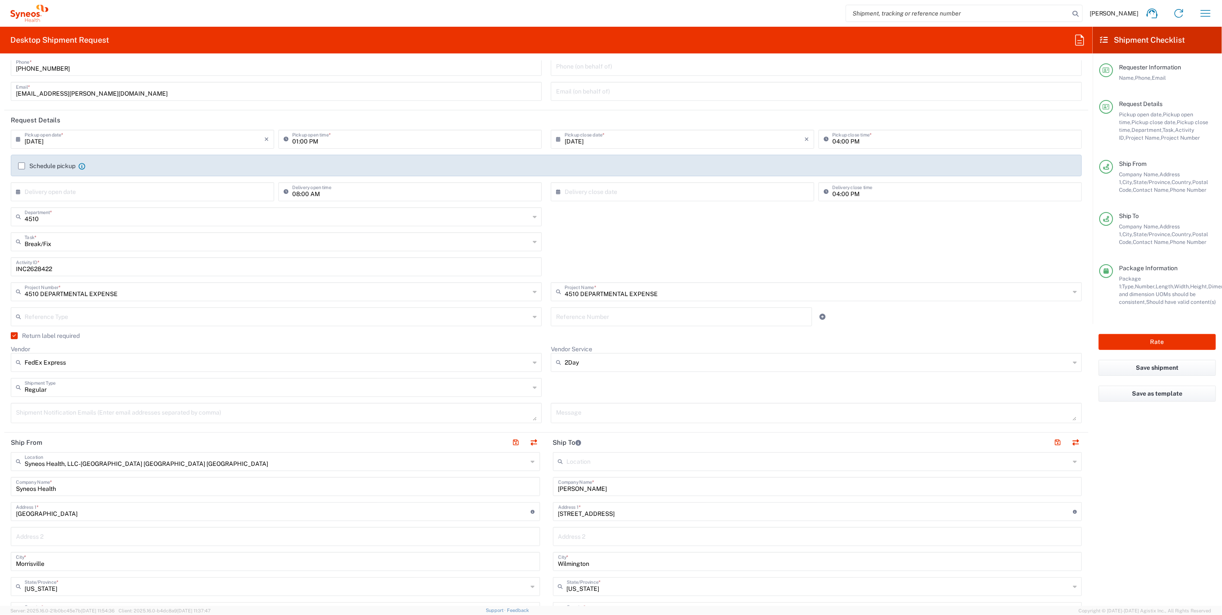
scroll to position [0, 0]
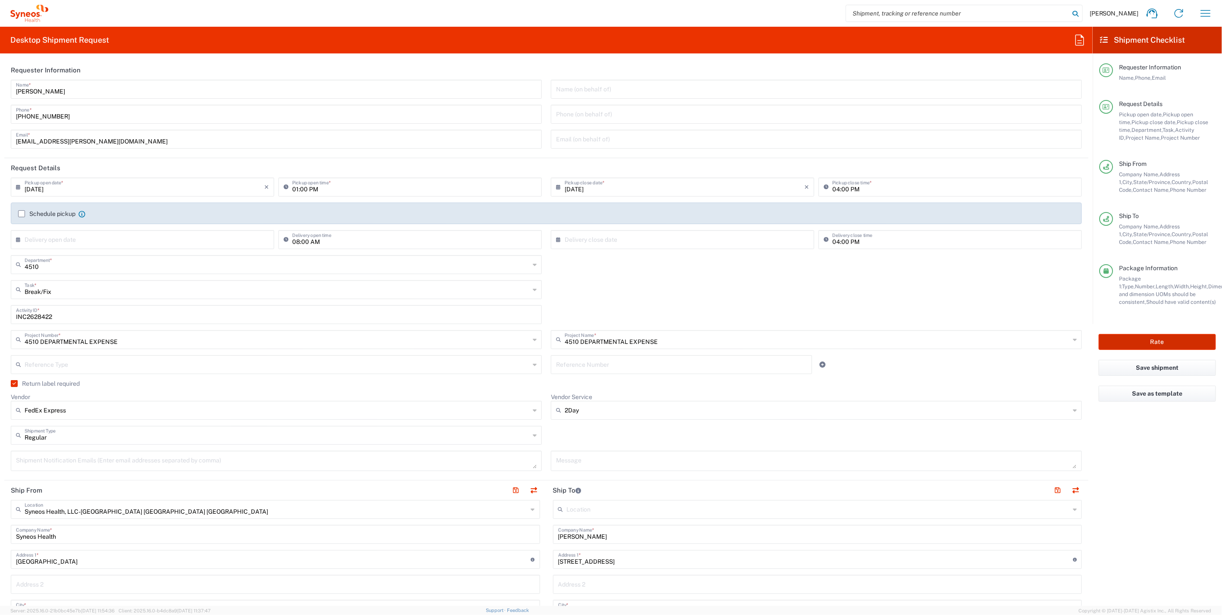
drag, startPoint x: 1159, startPoint y: 340, endPoint x: 1089, endPoint y: 10, distance: 337.5
click at [1159, 340] on button "Rate" at bounding box center [1157, 342] width 117 height 16
type input "4510 DEPARTMENTAL EXPENSE"
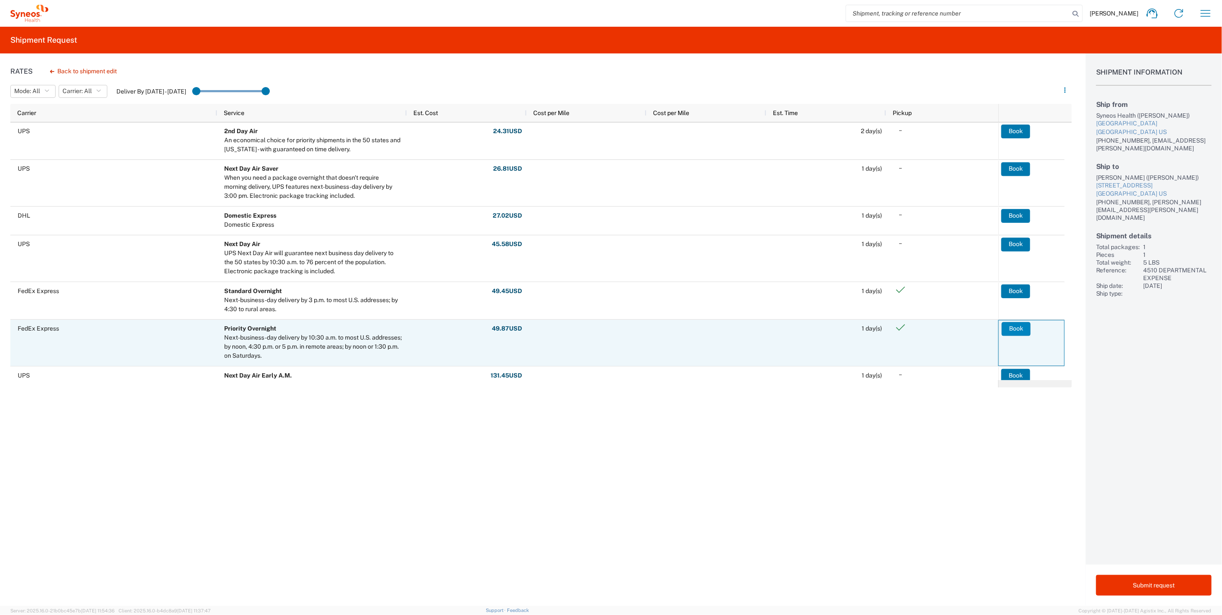
click at [1018, 328] on button "Book" at bounding box center [1016, 329] width 29 height 14
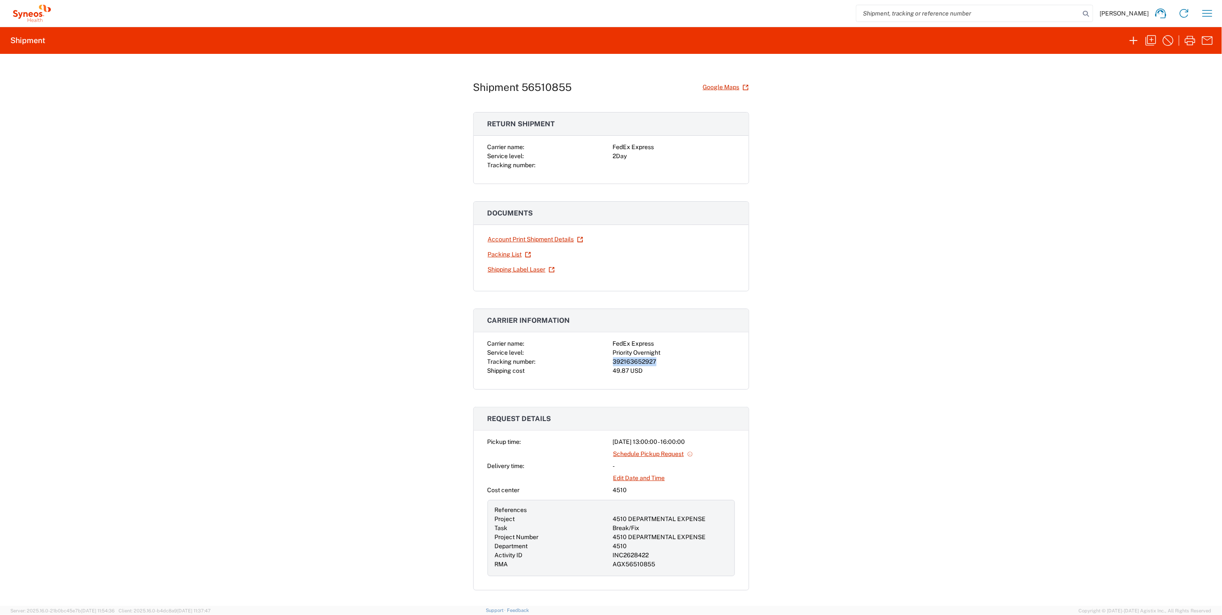
drag, startPoint x: 652, startPoint y: 359, endPoint x: 602, endPoint y: 363, distance: 50.6
click at [602, 363] on div "Carrier name: FedEx Express Service level: Priority Overnight Tracking number: …" at bounding box center [610, 357] width 247 height 36
drag, startPoint x: 602, startPoint y: 363, endPoint x: 638, endPoint y: 358, distance: 37.0
copy div "392163652927"
drag, startPoint x: 1192, startPoint y: 41, endPoint x: 1184, endPoint y: 66, distance: 27.1
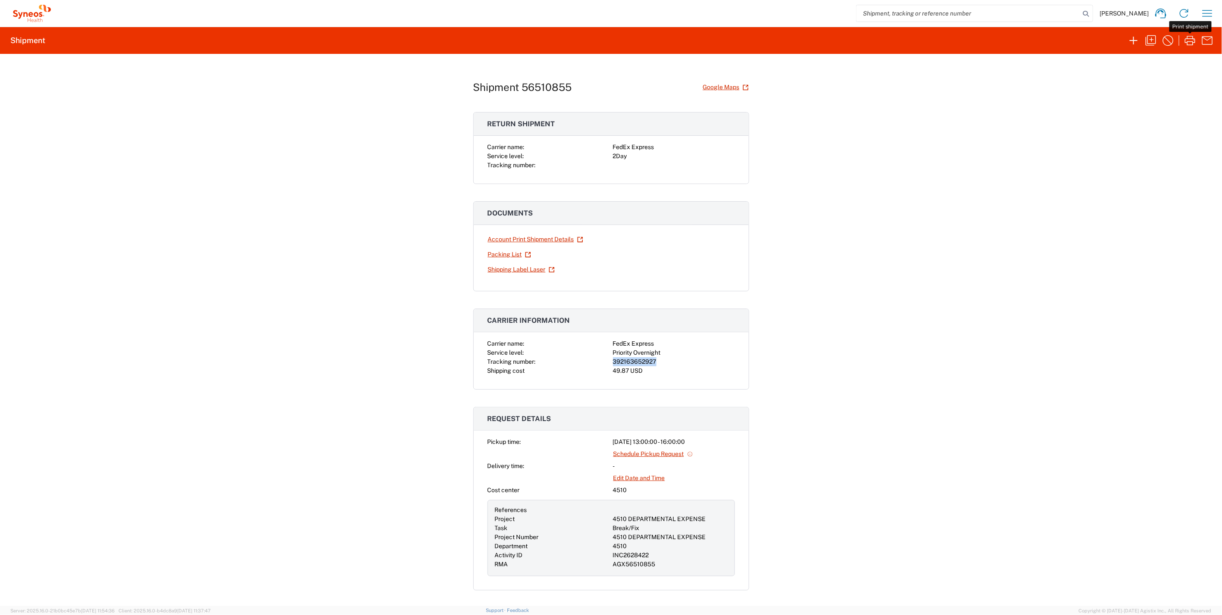
click at [1192, 45] on icon "button" at bounding box center [1190, 41] width 14 height 14
click at [1151, 37] on icon "button" at bounding box center [1151, 40] width 10 height 10
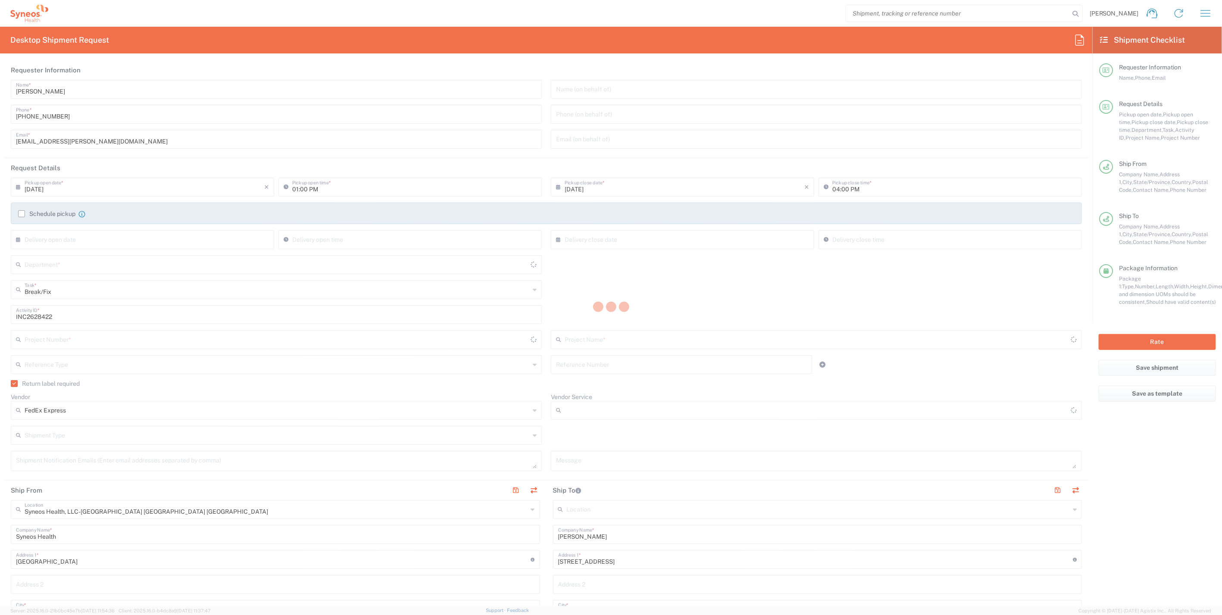
type input "North Carolina"
type input "4510"
type input "4510 DEPARTMENTAL EXPENSE"
type input "2Day"
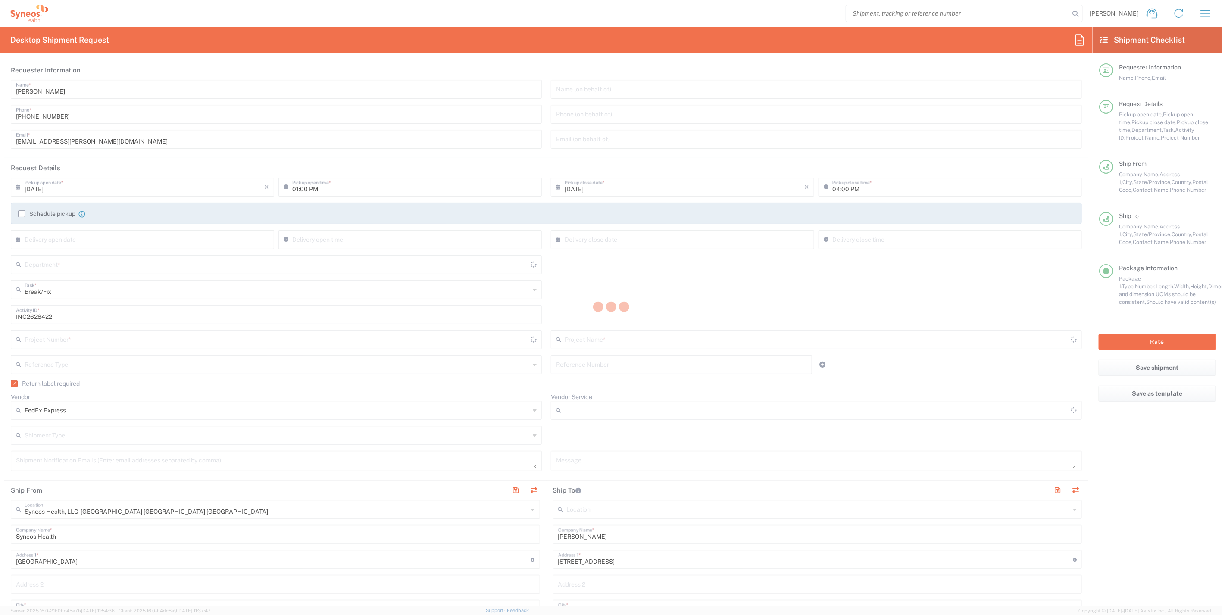
type input "North Carolina"
type input "Medium Box"
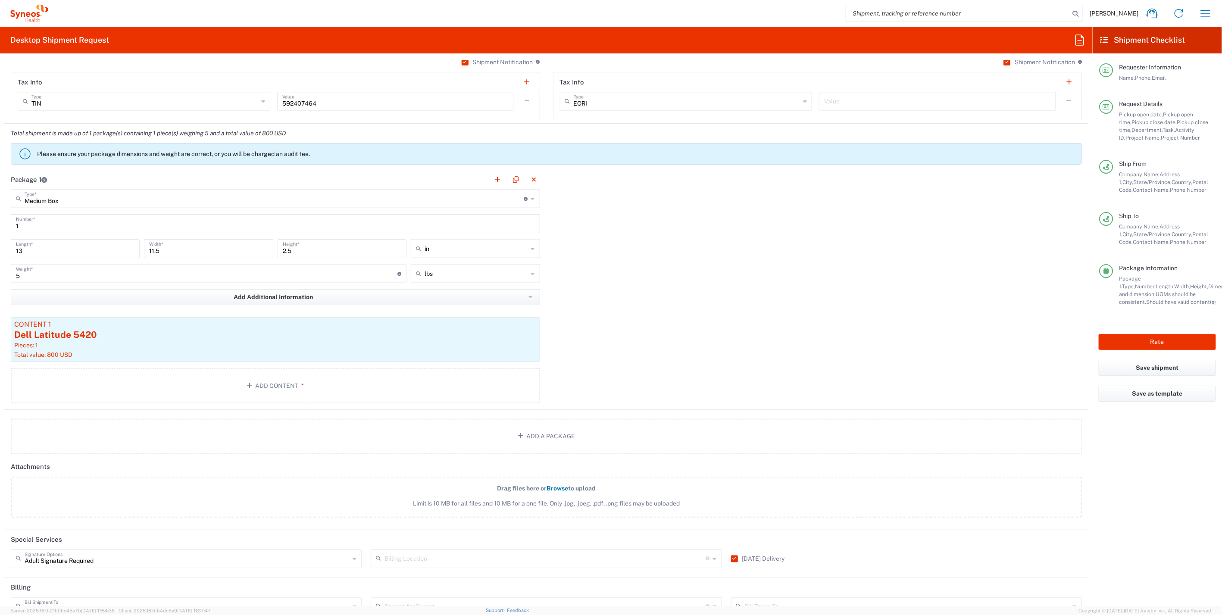
scroll to position [838, 0]
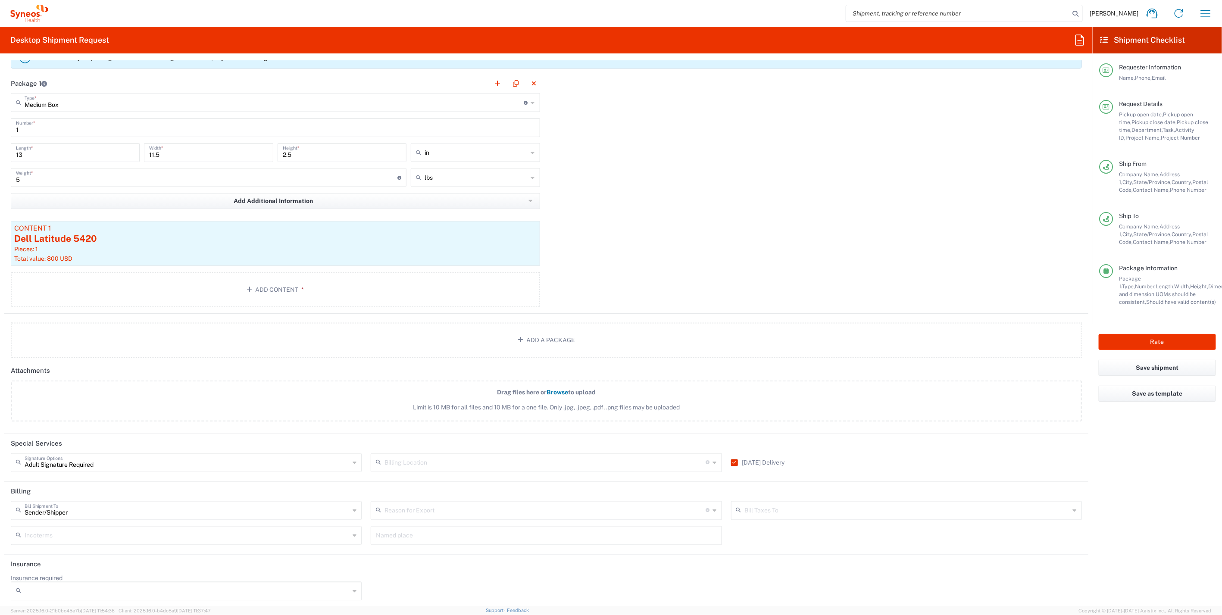
click at [731, 459] on label "Saturday Delivery" at bounding box center [758, 462] width 54 height 7
click at [733, 463] on input "Saturday Delivery" at bounding box center [733, 463] width 0 height 0
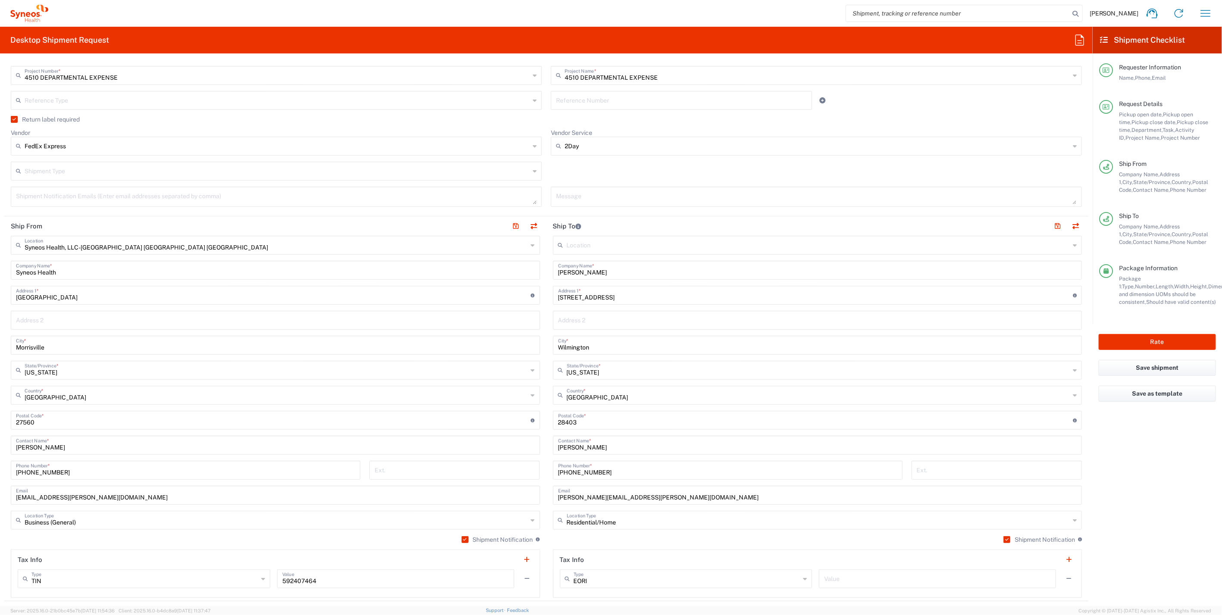
scroll to position [263, 0]
click at [534, 225] on button "button" at bounding box center [534, 227] width 12 height 12
type input "Olivia Hutsell"
type input "6328 Wrightsville Avenue, Apt F1"
type input "Wilmington"
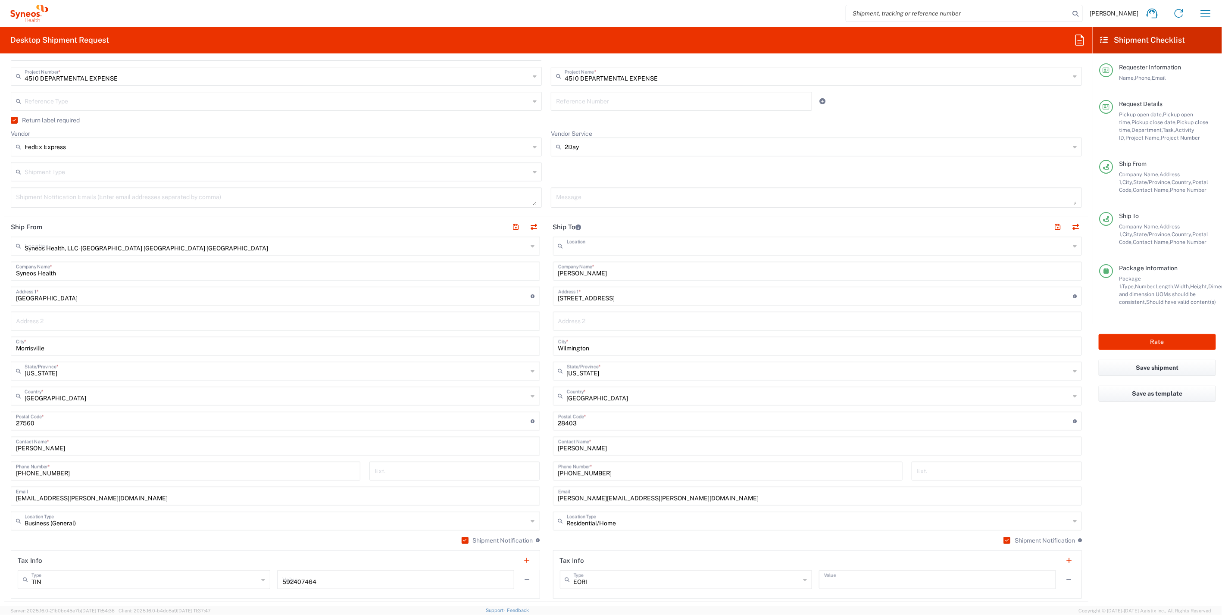
type input "28403"
type input "Olivia Hutsell"
type input "910-232-2545"
type input "olivia.hutsell@syneoshealth.com"
type input "Residential/Home"
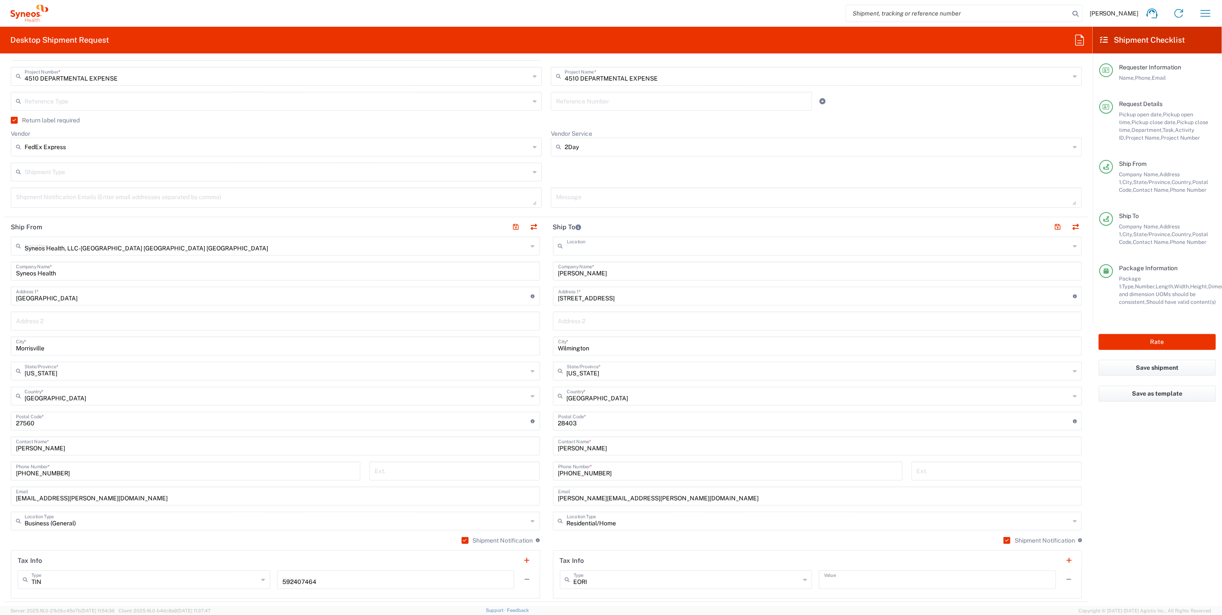
type input "EORI"
type input "Syneos Health, LLC-Morrisville NC US"
type input "Syneos Health"
type input "1030 Sync Street"
type input "Morrisville"
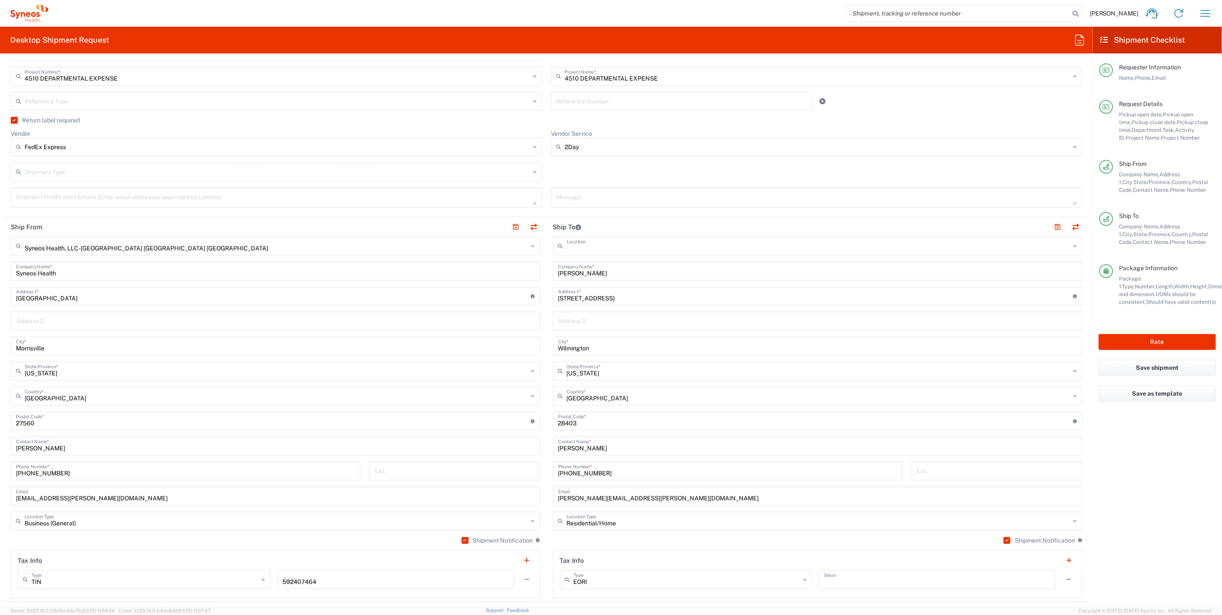
type input "27560"
type input "Matt Murray"
type input "919-480-3304"
type input "matt.murray@syneoshealth.com"
type input "Business (General)"
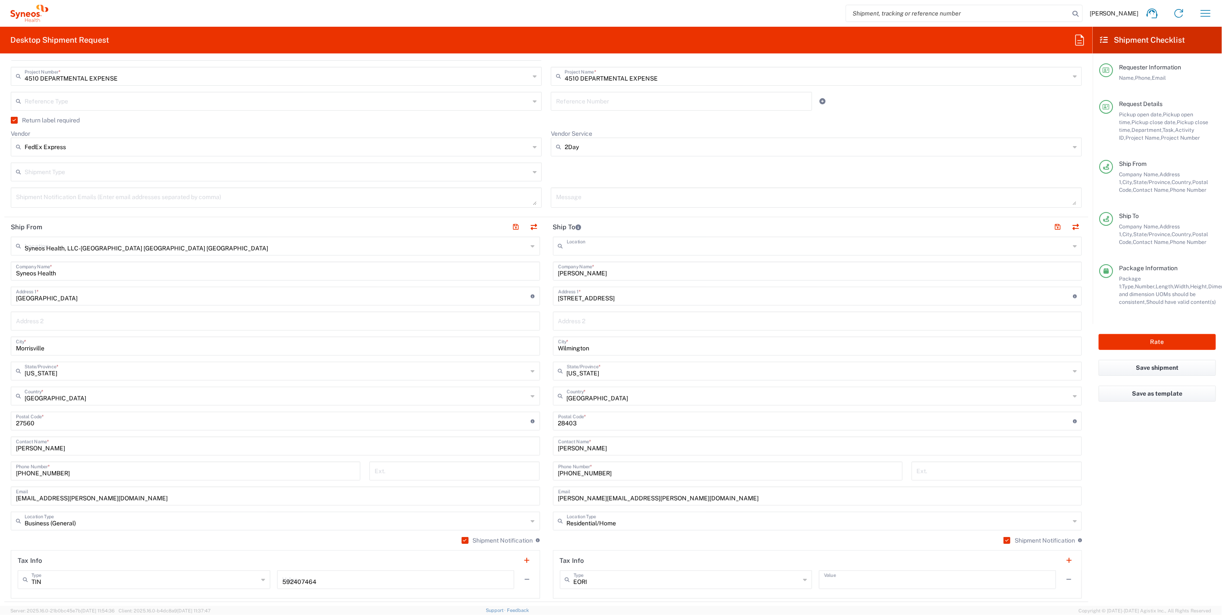
type input "TIN"
type input "592407464"
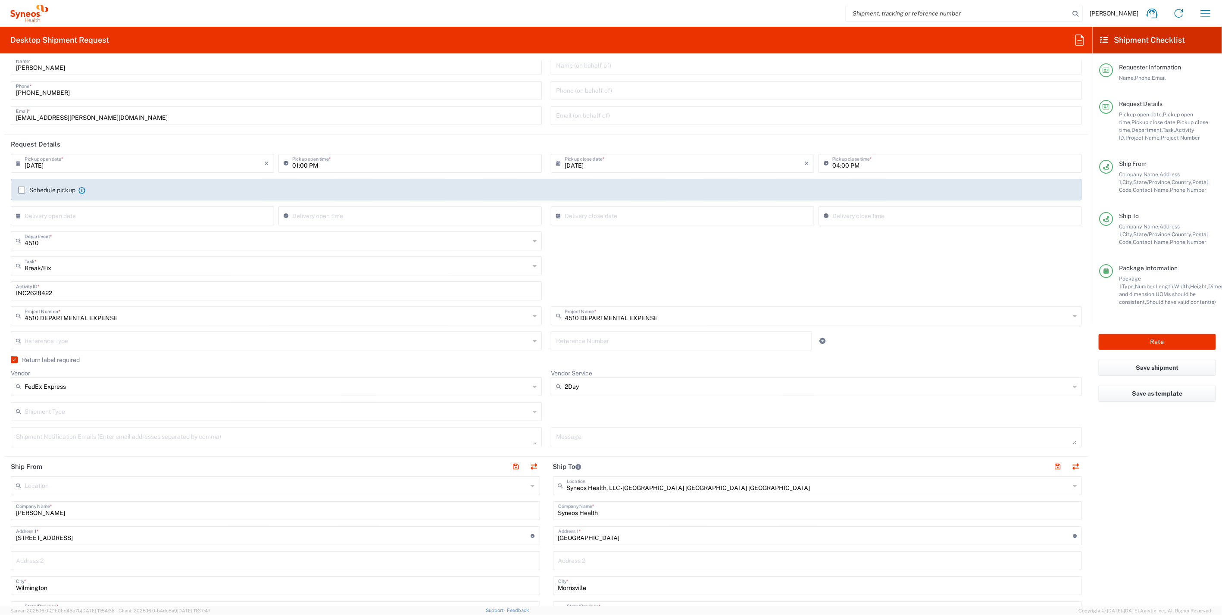
click at [45, 164] on input "08/15/2025" at bounding box center [145, 162] width 240 height 15
click at [119, 241] on span "18" at bounding box center [119, 241] width 12 height 12
type input "08/18/2025"
click at [294, 166] on input "01:00 PM" at bounding box center [414, 162] width 244 height 15
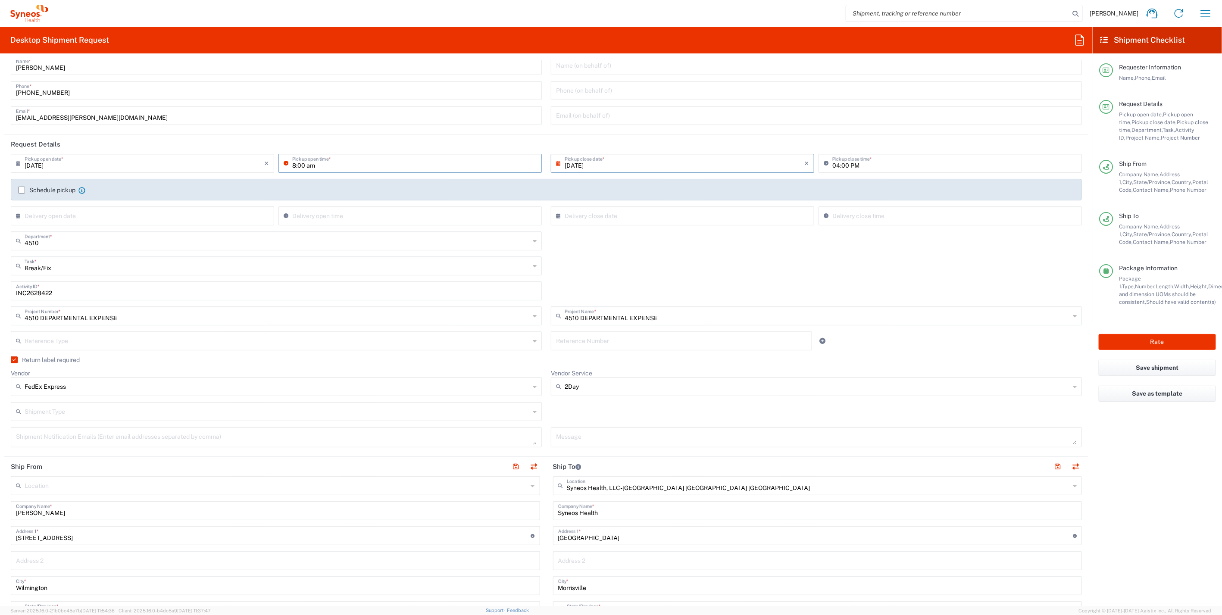
click at [338, 167] on input "8:00 am" at bounding box center [414, 162] width 244 height 15
click at [338, 166] on input "8:00 am" at bounding box center [414, 162] width 244 height 15
click at [319, 161] on input "8:00 am" at bounding box center [414, 162] width 244 height 15
click at [308, 160] on input "8:00 am" at bounding box center [414, 162] width 244 height 15
type input "08:00 AM"
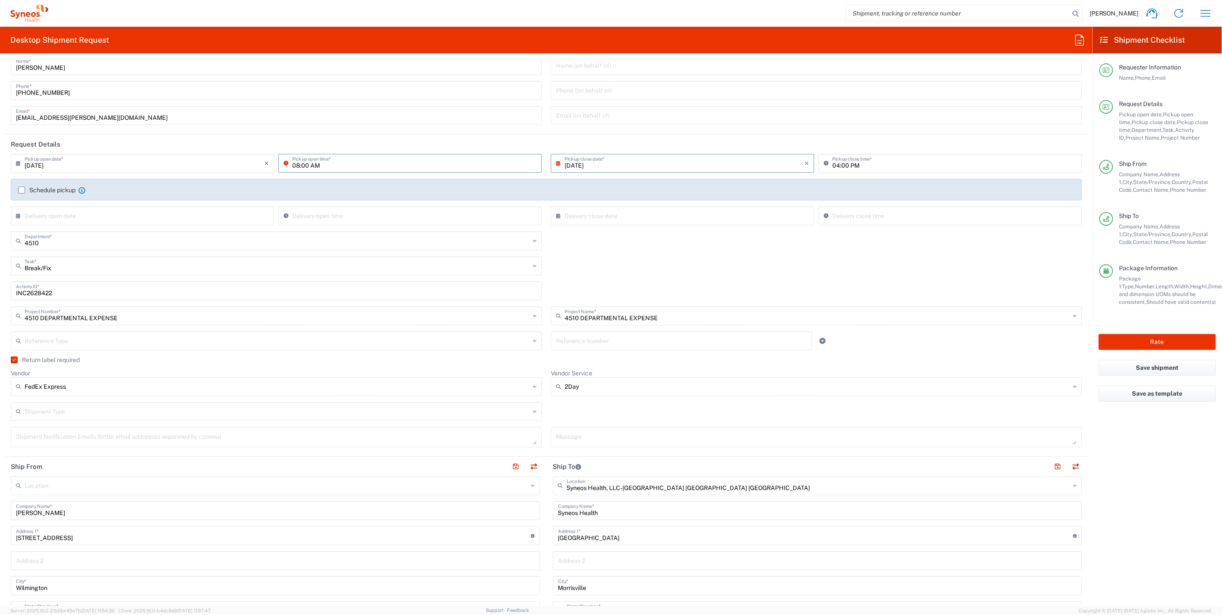
drag, startPoint x: 14, startPoint y: 359, endPoint x: 387, endPoint y: 395, distance: 375.4
click at [14, 359] on label "Return label required" at bounding box center [45, 359] width 69 height 7
click at [12, 360] on input "Return label required" at bounding box center [12, 360] width 0 height 0
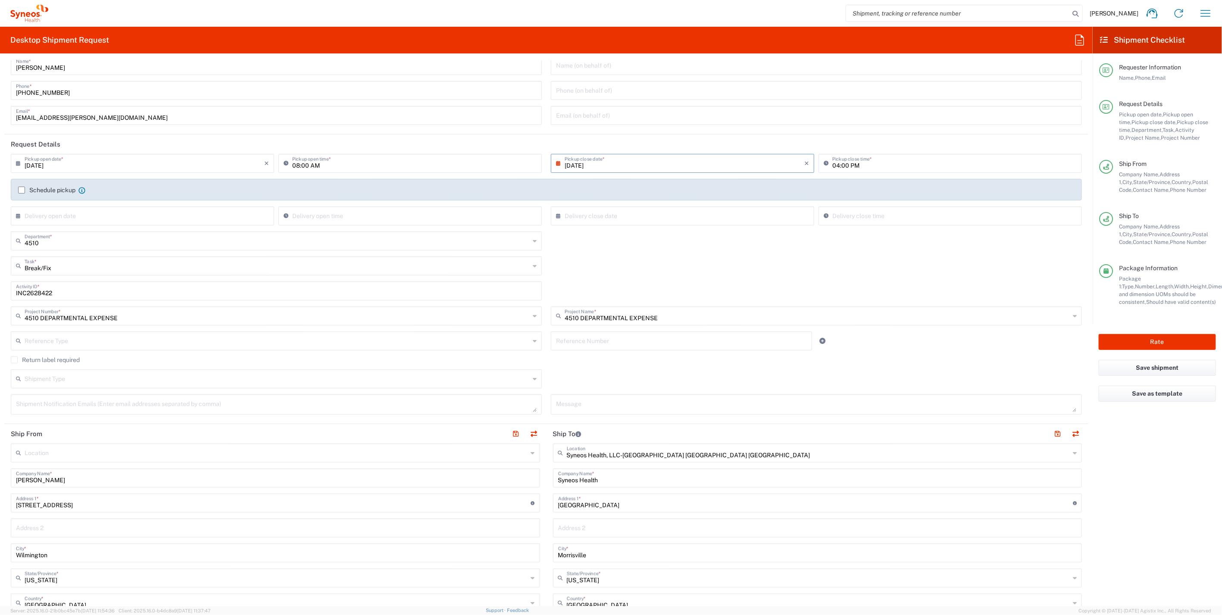
click at [533, 378] on icon at bounding box center [535, 379] width 4 height 14
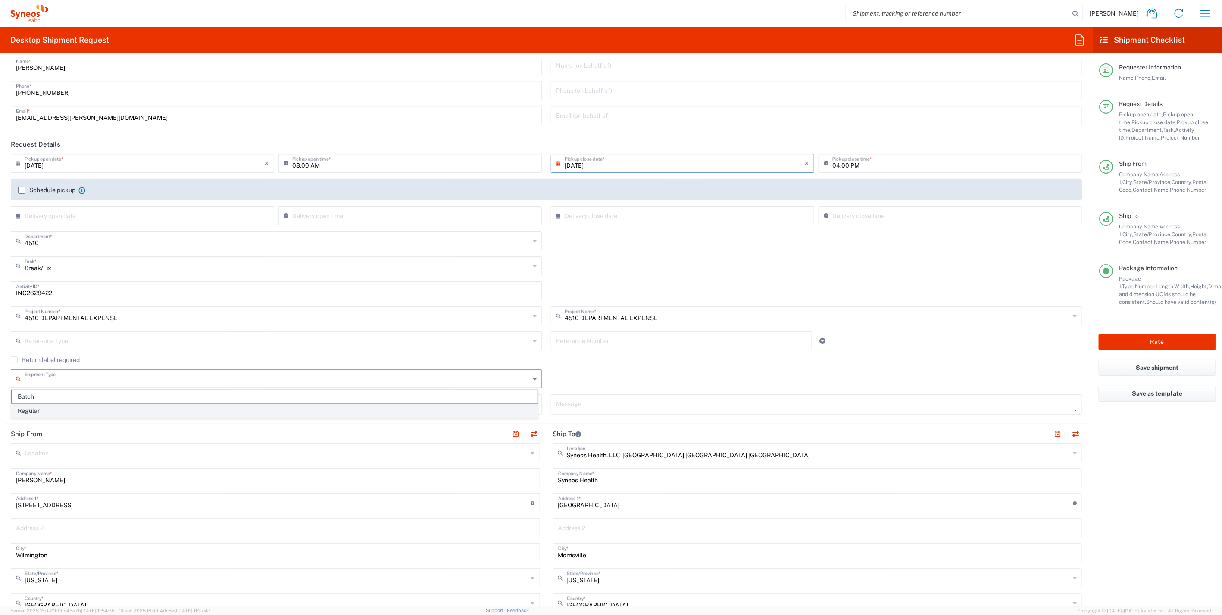
click at [71, 409] on span "Regular" at bounding box center [275, 410] width 526 height 13
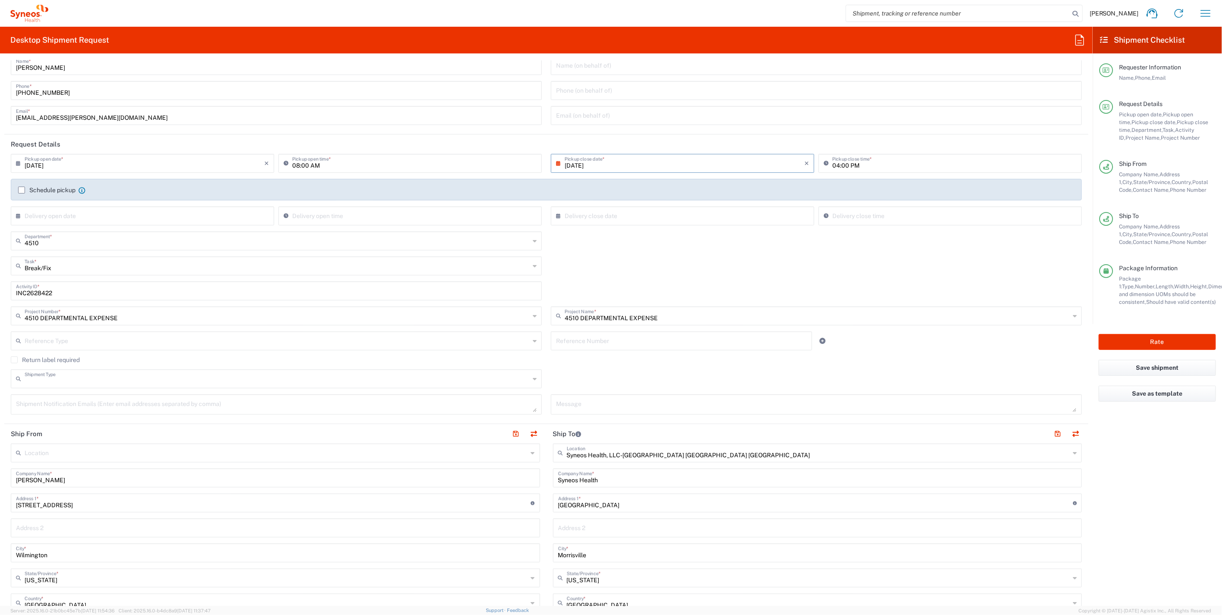
type input "Regular"
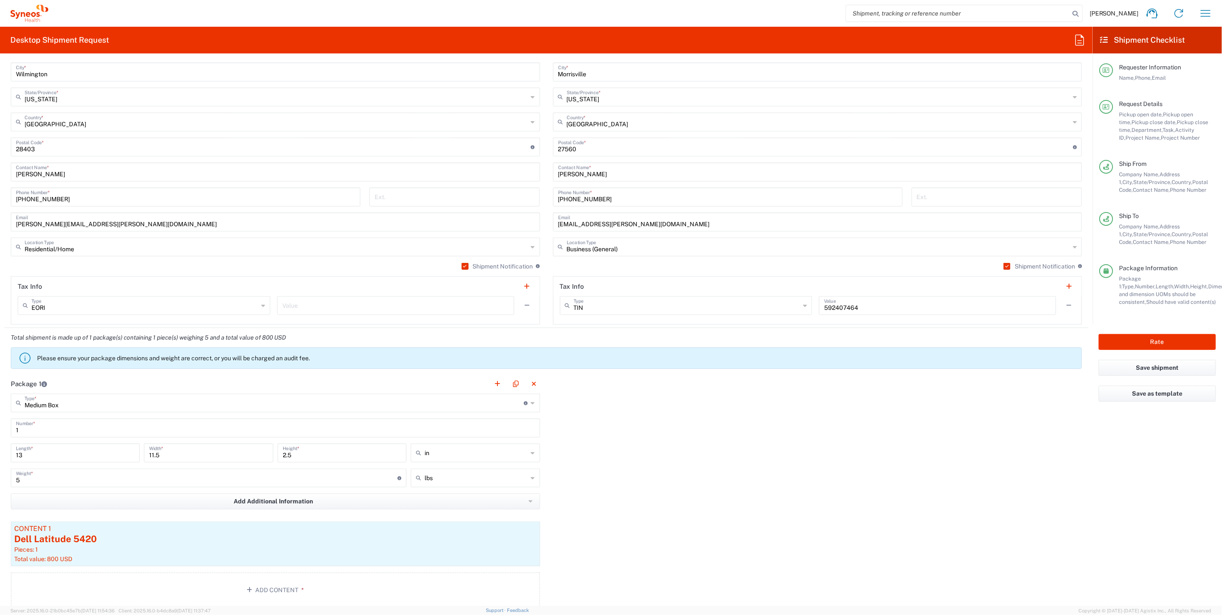
scroll to position [503, 0]
click at [1126, 345] on button "Rate" at bounding box center [1157, 342] width 117 height 16
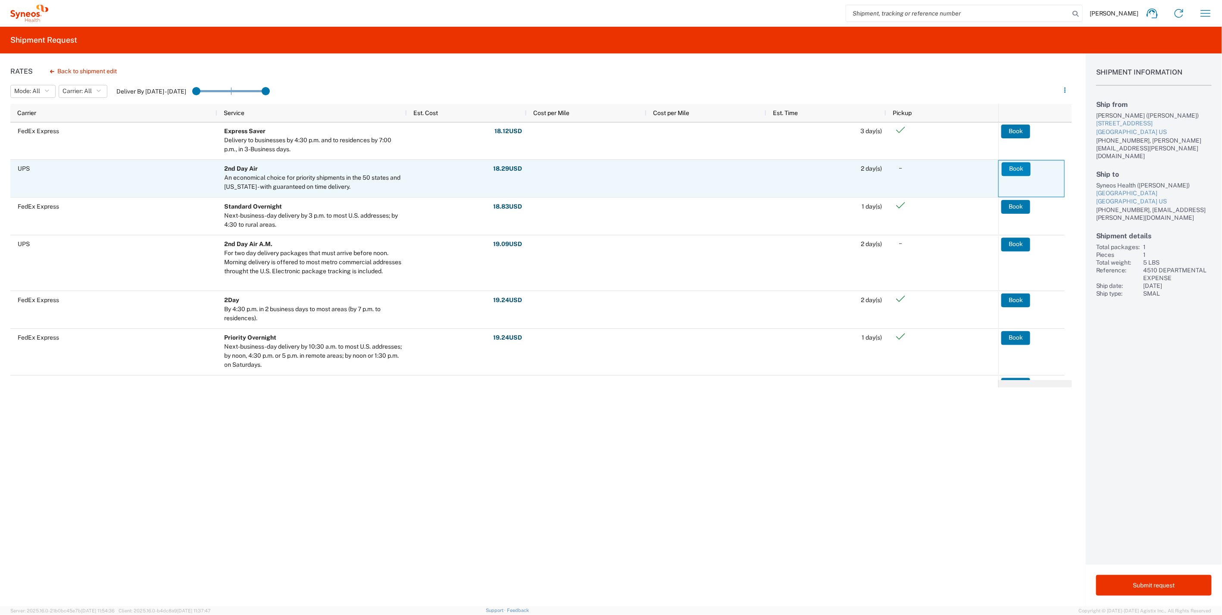
click at [1019, 169] on button "Book" at bounding box center [1016, 169] width 29 height 14
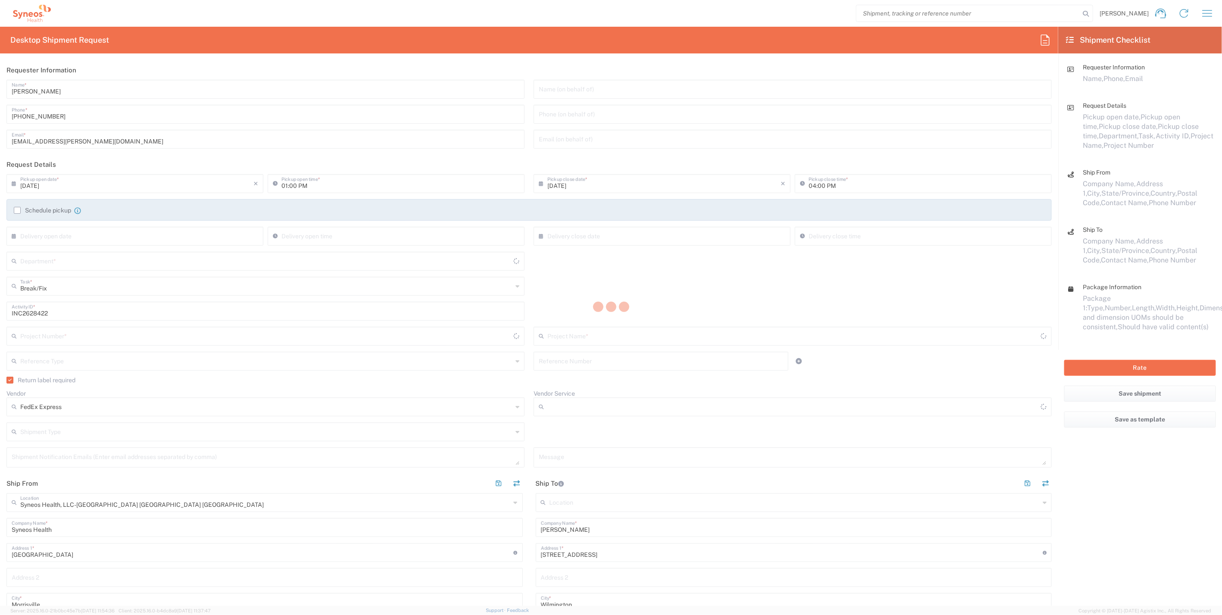
type input "4510"
type input "4510 DEPARTMENTAL EXPENSE"
type input "2Day"
type input "North Carolina"
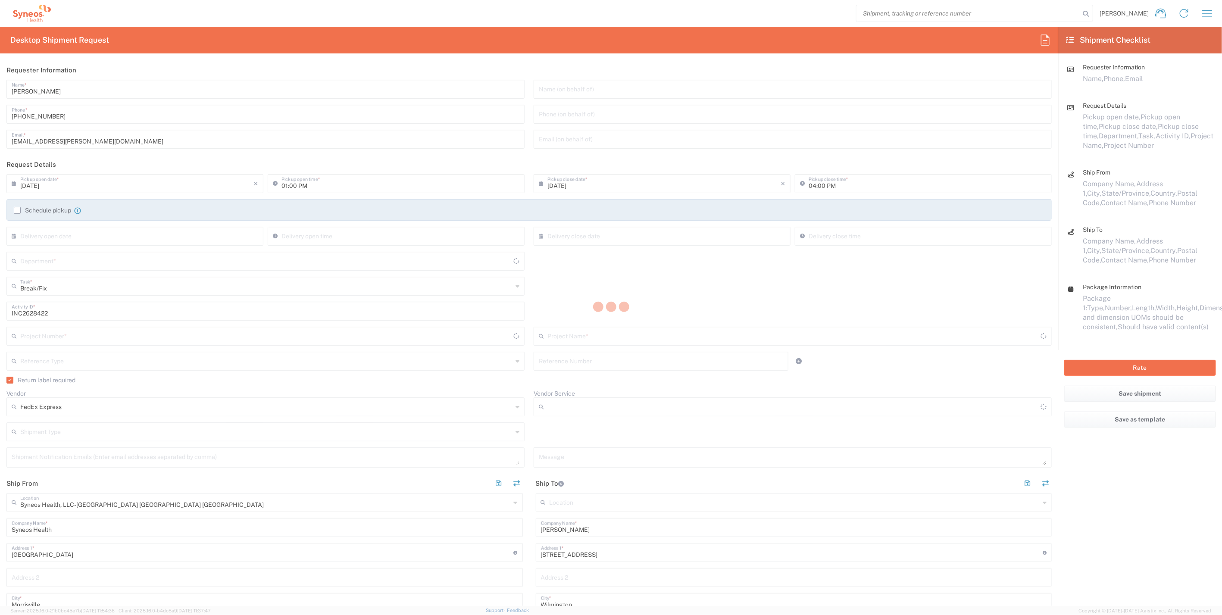
type input "North Carolina"
type input "Medium Box"
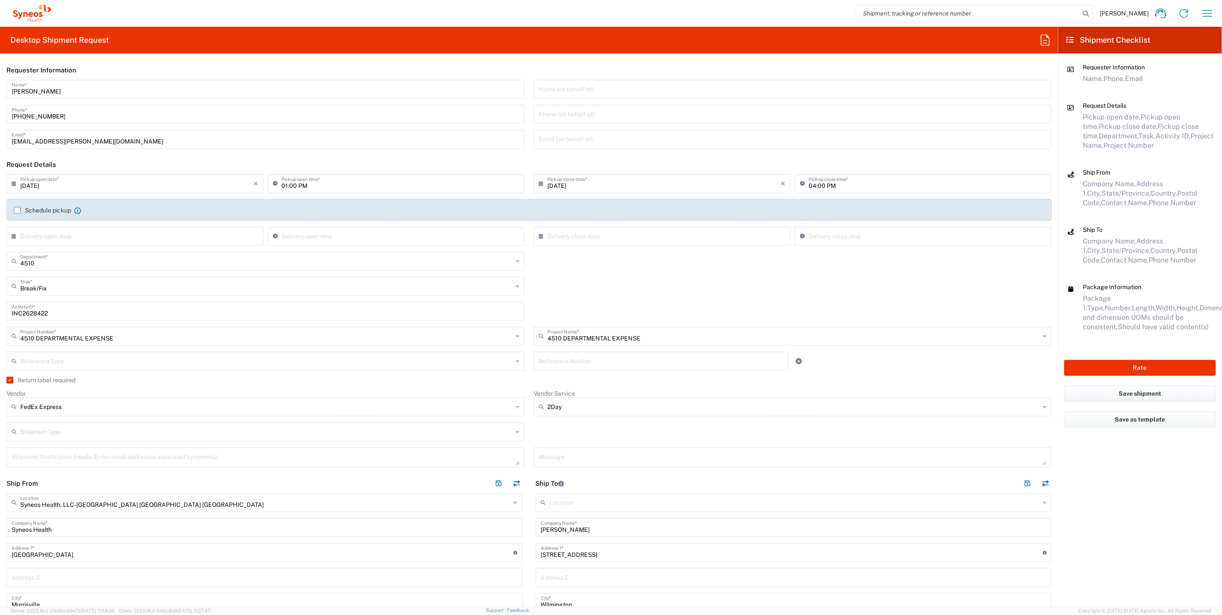
click at [515, 428] on icon at bounding box center [517, 432] width 4 height 14
click at [28, 464] on span "Regular" at bounding box center [263, 464] width 513 height 13
type input "Regular"
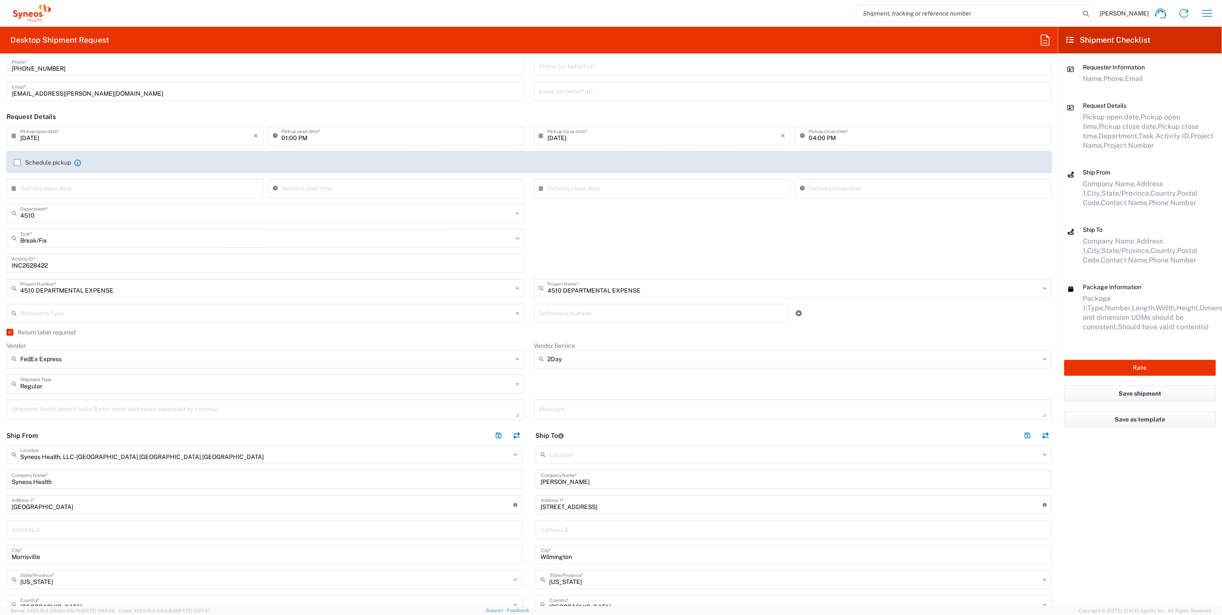
click at [13, 330] on label "Return label required" at bounding box center [40, 332] width 69 height 7
click at [8, 332] on input "Return label required" at bounding box center [8, 332] width 0 height 0
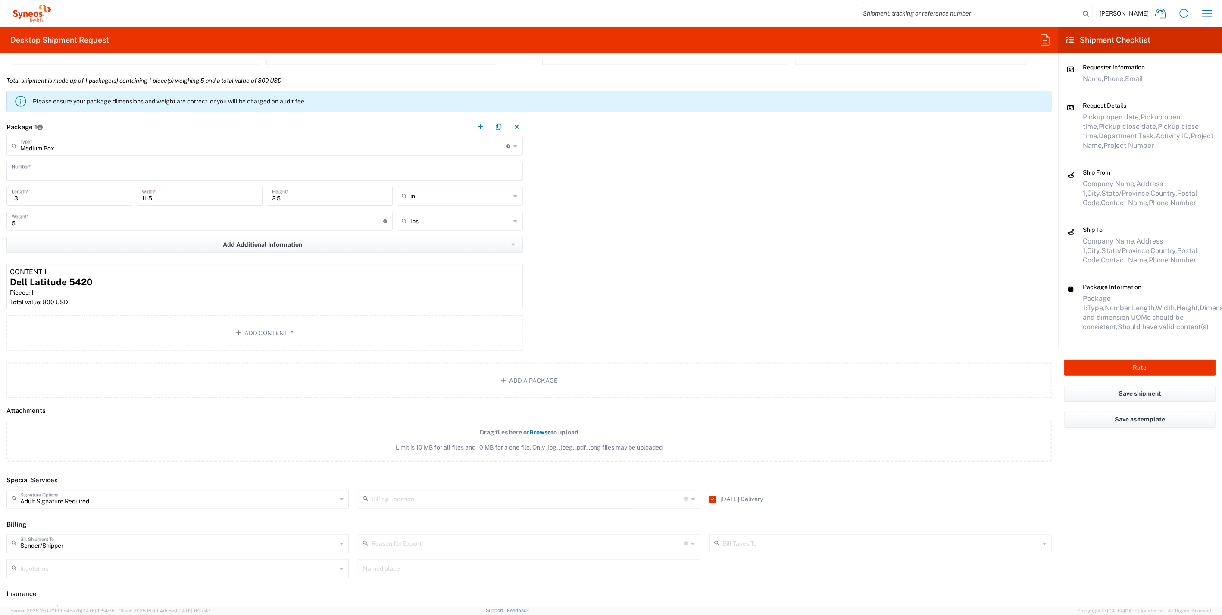
scroll to position [775, 0]
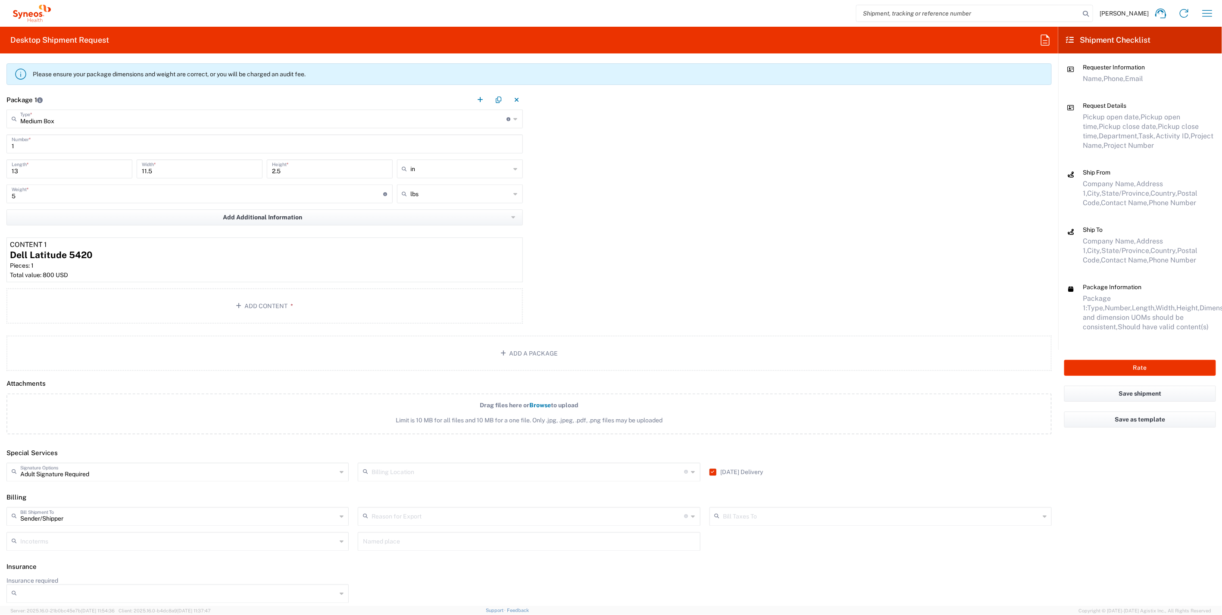
click at [709, 465] on agx-checkbox-control "Saturday Delivery" at bounding box center [736, 472] width 54 height 19
drag, startPoint x: 708, startPoint y: 469, endPoint x: 614, endPoint y: 472, distance: 94.0
click at [709, 469] on label "Saturday Delivery" at bounding box center [736, 472] width 54 height 7
click at [711, 472] on input "Saturday Delivery" at bounding box center [711, 472] width 0 height 0
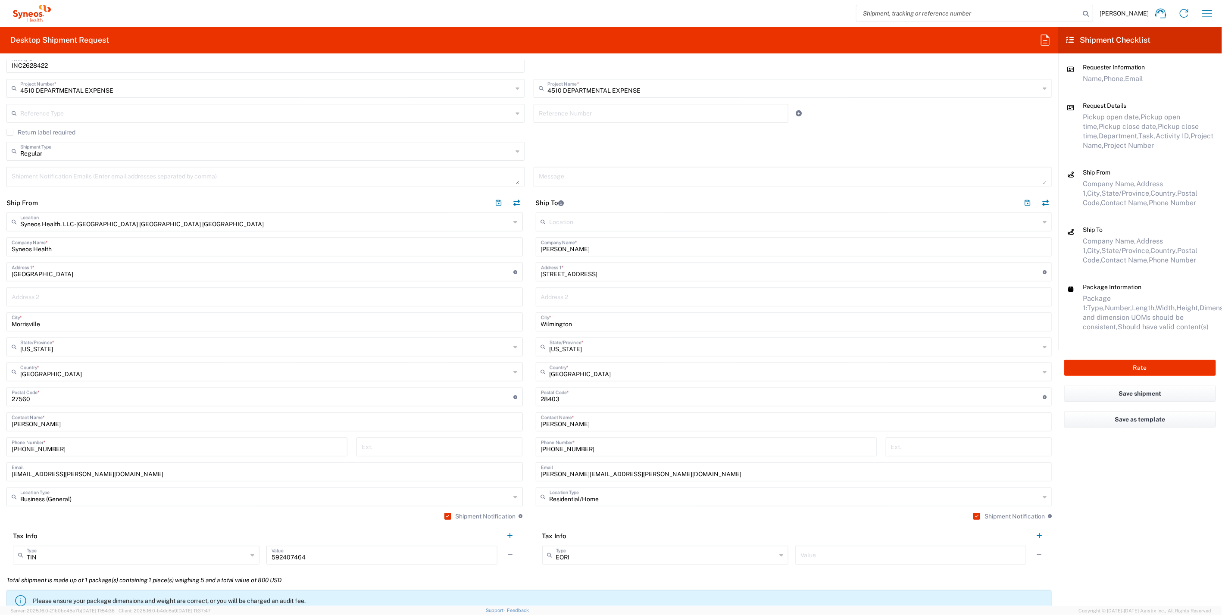
scroll to position [56, 0]
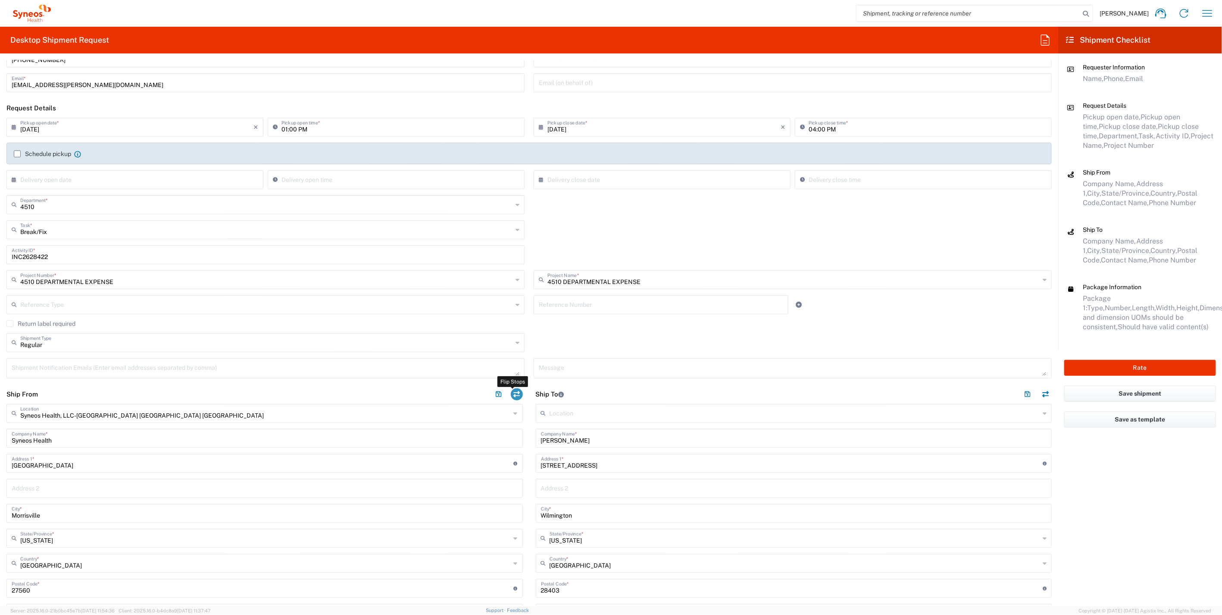
click at [516, 393] on button "button" at bounding box center [517, 394] width 12 height 12
type input "Olivia Hutsell"
type input "6328 Wrightsville Avenue, Apt F1"
type input "Wilmington"
type input "28403"
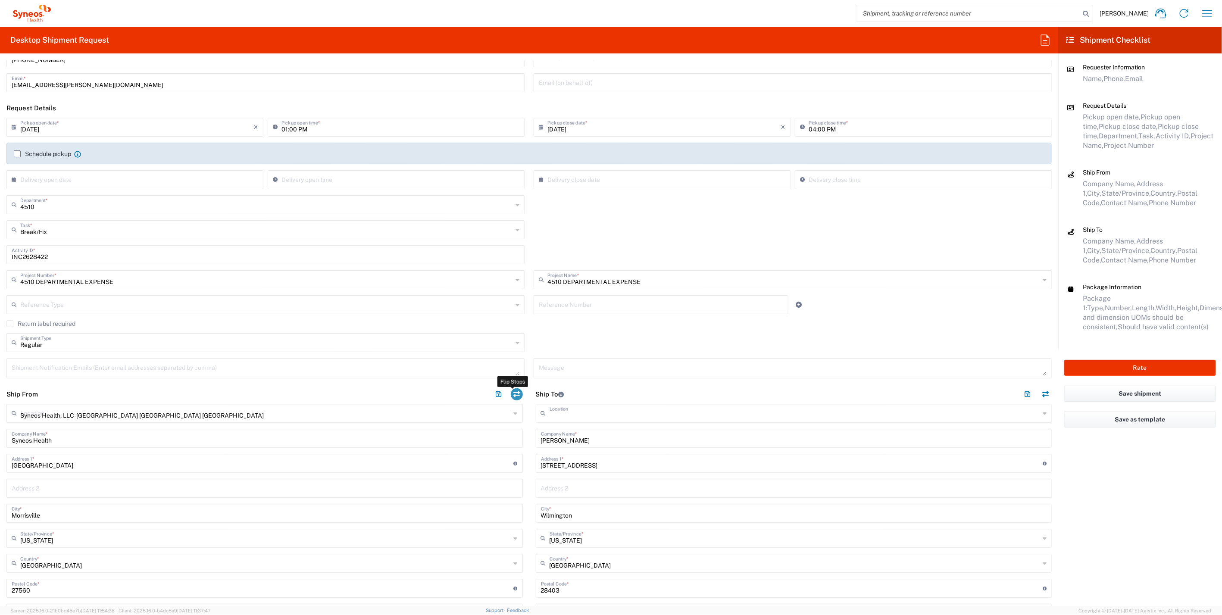
type input "Olivia Hutsell"
type input "910-232-2545"
type input "olivia.hutsell@syneoshealth.com"
type input "Residential/Home"
type input "EORI"
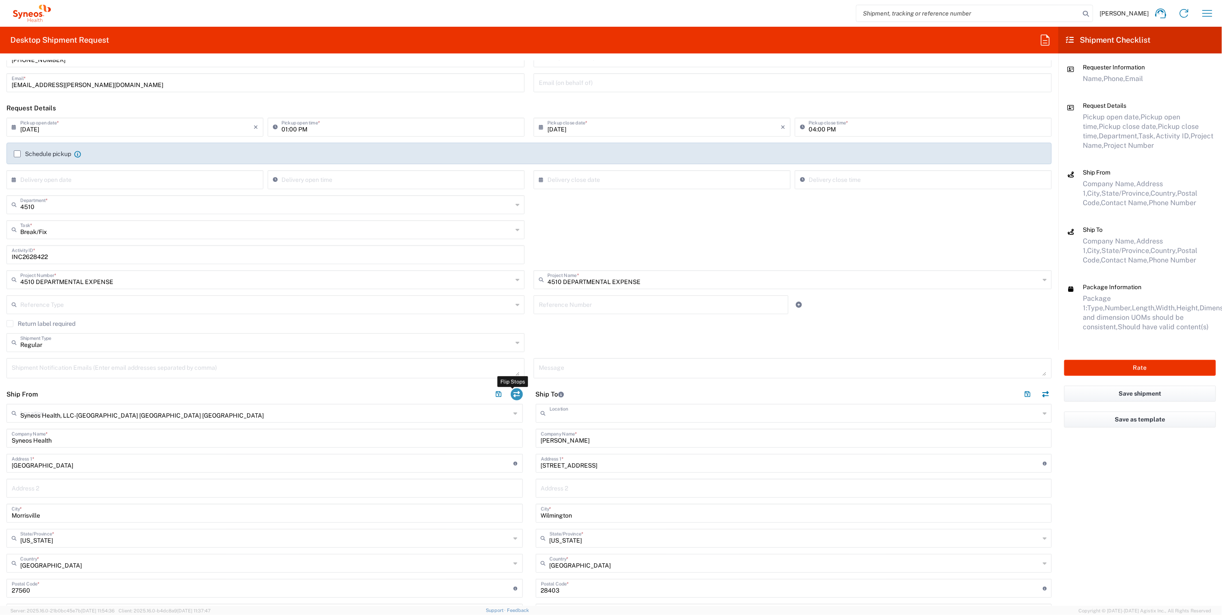
type input "Syneos Health, LLC-Morrisville NC US"
type input "Syneos Health"
type input "1030 Sync Street"
type input "Morrisville"
type input "27560"
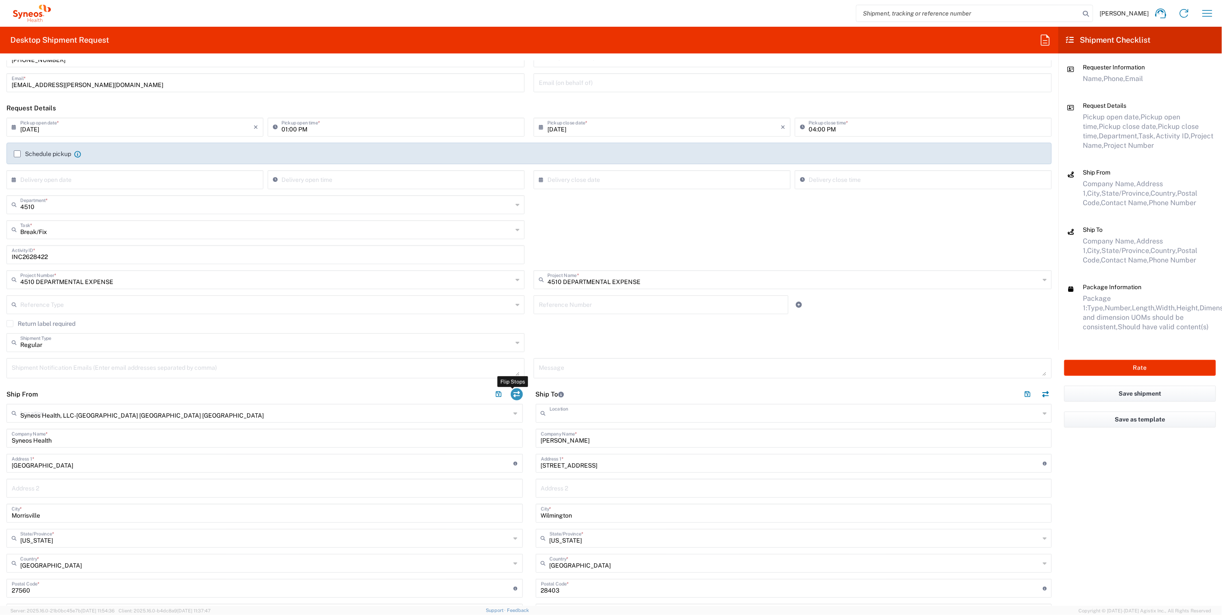
type input "Matt Murray"
type input "919-480-3304"
type input "matt.murray@syneoshealth.com"
type input "Business (General)"
type input "TIN"
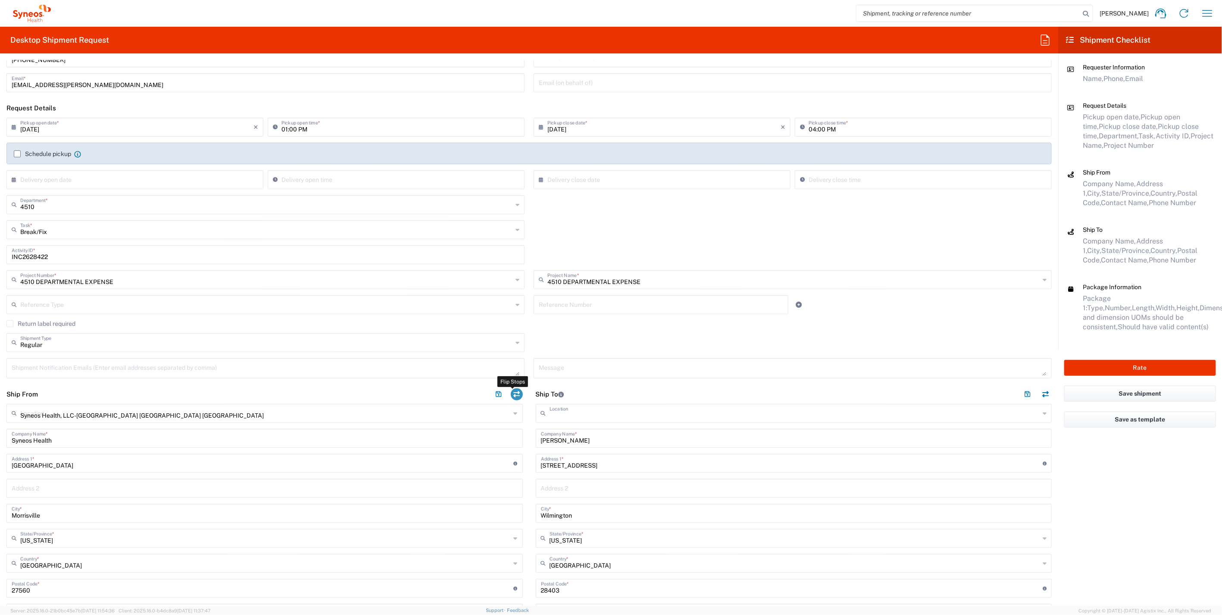
type input "592407464"
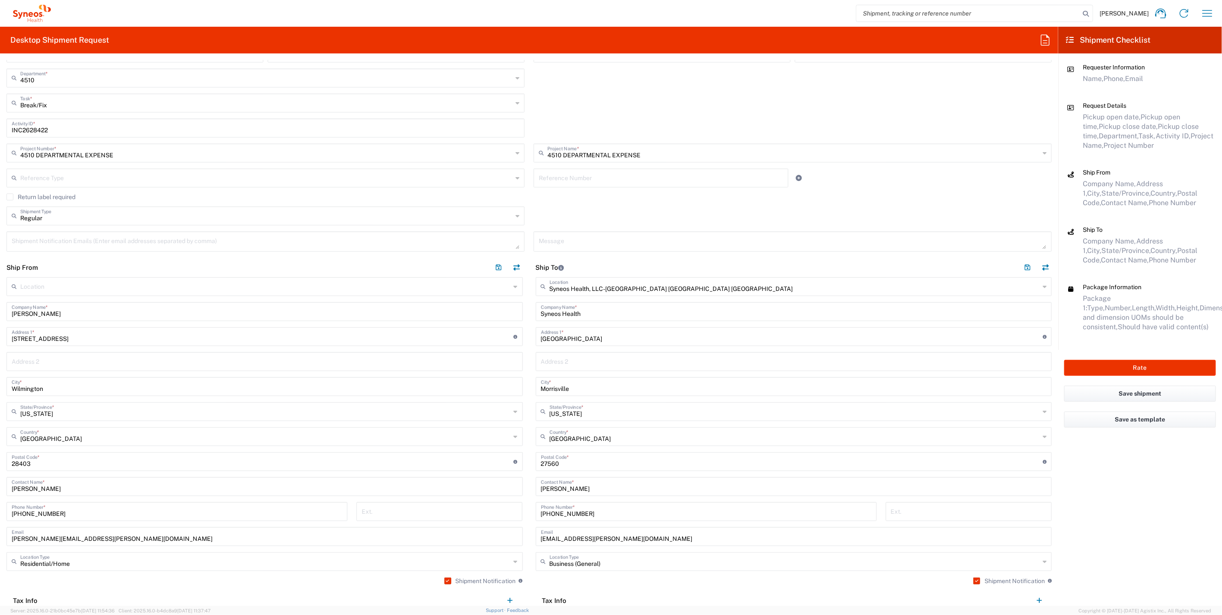
scroll to position [152, 0]
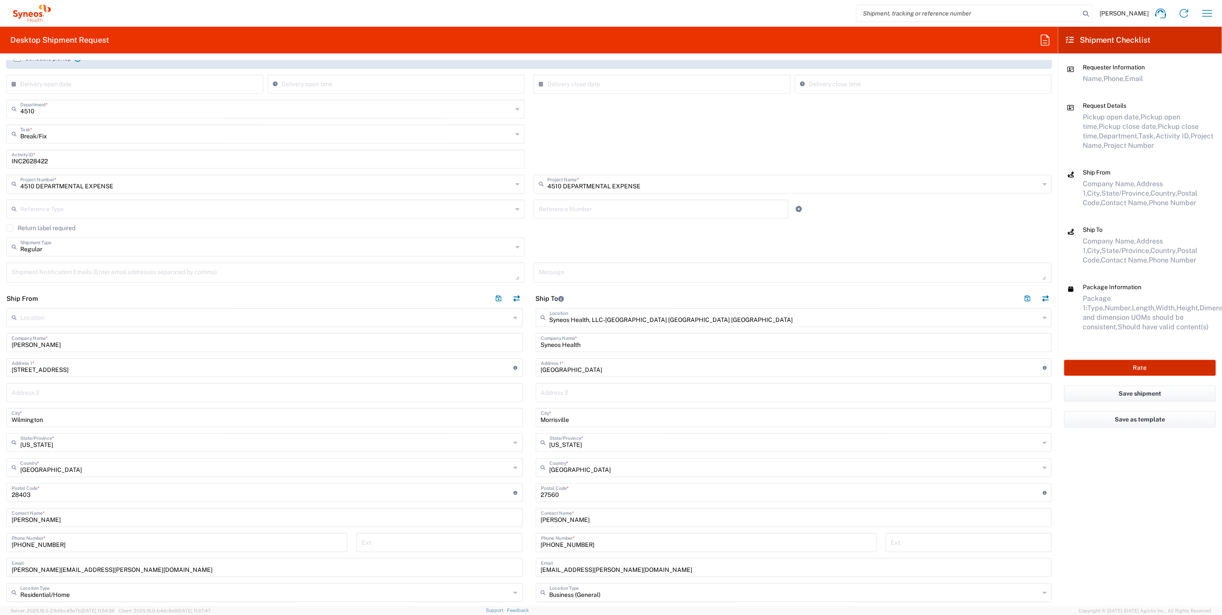
drag, startPoint x: 1102, startPoint y: 366, endPoint x: 569, endPoint y: 420, distance: 536.3
click at [1102, 366] on button "Rate" at bounding box center [1140, 368] width 152 height 16
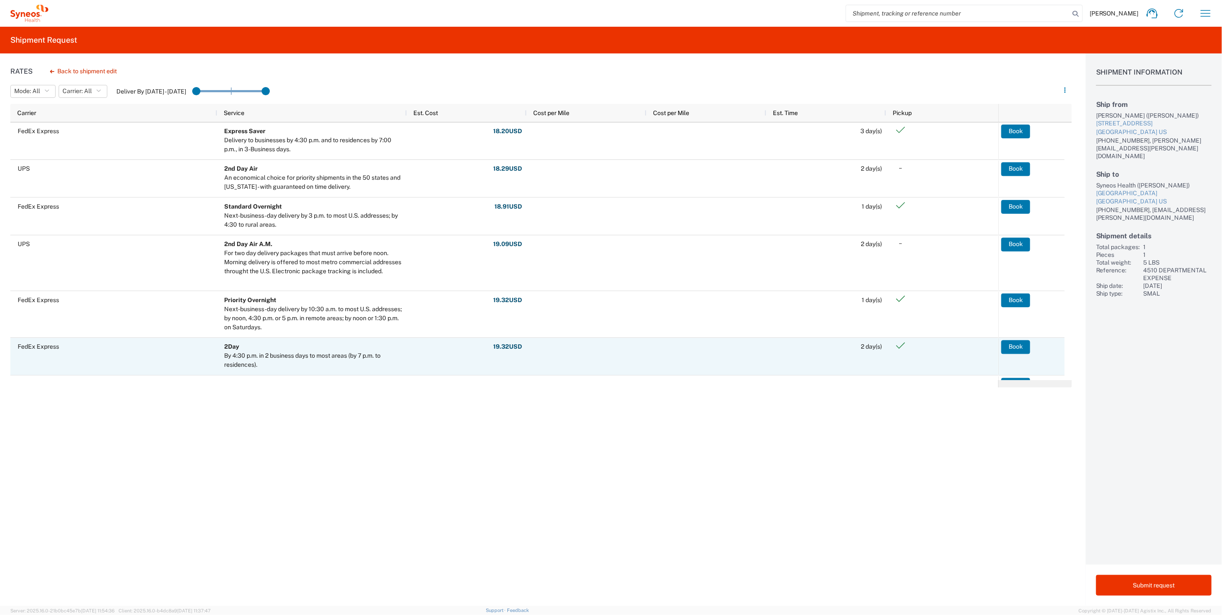
click at [1018, 345] on button "Book" at bounding box center [1015, 347] width 29 height 14
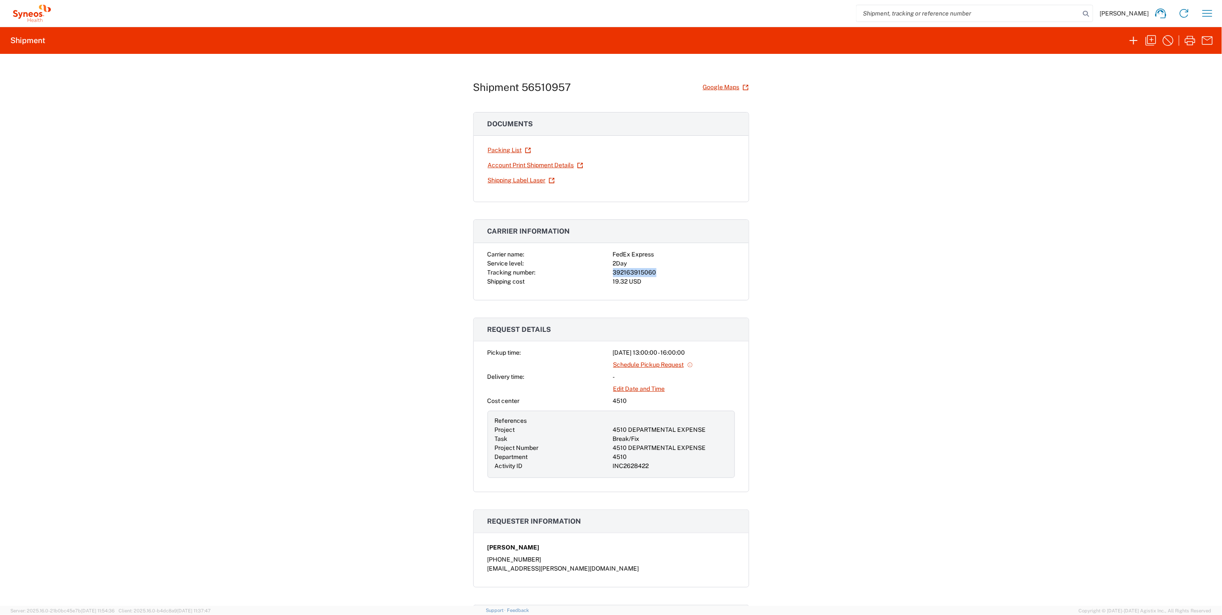
drag, startPoint x: 609, startPoint y: 271, endPoint x: 650, endPoint y: 273, distance: 41.4
click at [650, 273] on div "392163915060" at bounding box center [674, 272] width 122 height 9
copy div "392163915060"
click at [873, 220] on div "Shipment 56510957 Google Maps Documents Packing List Account Print Shipment Det…" at bounding box center [611, 330] width 1222 height 552
click at [1192, 41] on icon "button" at bounding box center [1190, 41] width 14 height 14
